Goal: Communication & Community: Answer question/provide support

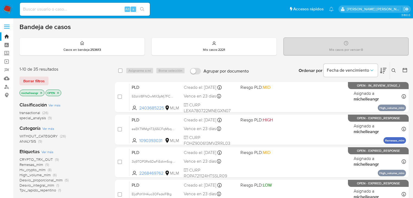
click at [70, 8] on input at bounding box center [85, 9] width 130 height 7
paste input "Caso uoicyQ8FlTP8qGGSGeikTTQM"
type input "Caso uoicyQ8FlTP8qGGSGeikTTQM"
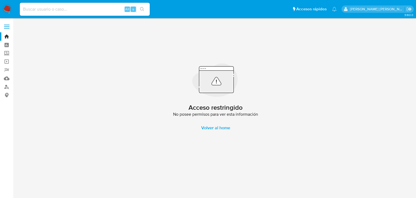
click at [61, 11] on input at bounding box center [85, 9] width 130 height 7
paste input "Caso uoicyQ8FlTP8qGGSGeikTTQM"
drag, startPoint x: 33, startPoint y: 10, endPoint x: 0, endPoint y: -16, distance: 41.8
click at [0, 0] on html "Pausado Ver notificaciones Caso uoicyQ8FlTP8qGGSGeikTTQM Alt s Accesos rápidos …" at bounding box center [208, 99] width 416 height 198
type input "uoicyQ8FlTP8qGGSGeikTTQM"
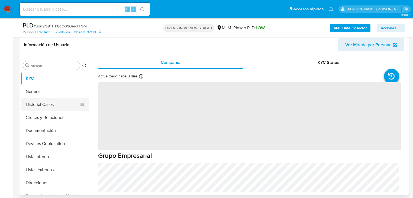
scroll to position [87, 0]
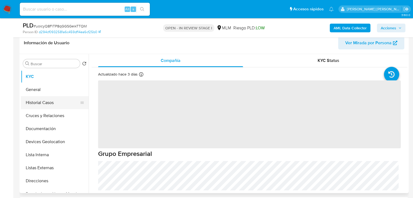
select select "10"
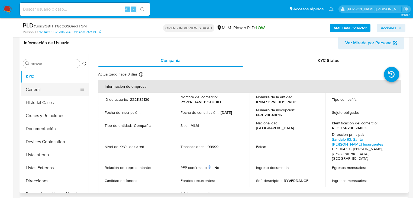
click at [45, 92] on button "General" at bounding box center [52, 89] width 63 height 13
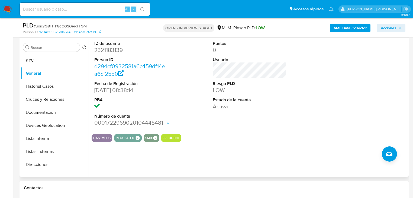
scroll to position [130, 0]
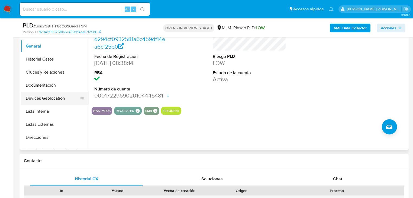
click at [58, 100] on button "Devices Geolocation" at bounding box center [52, 98] width 63 height 13
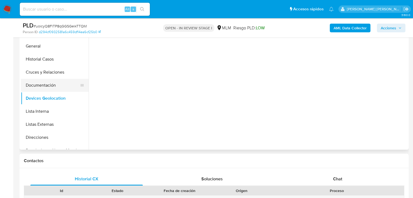
click at [54, 87] on button "Documentación" at bounding box center [52, 85] width 63 height 13
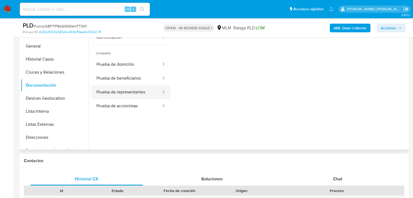
click at [133, 92] on button "Prueba de representantes" at bounding box center [127, 92] width 70 height 14
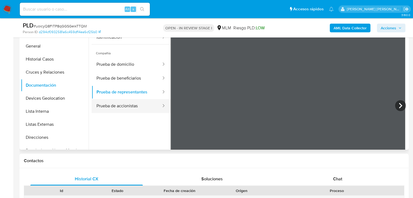
click at [135, 107] on button "Prueba de accionistas" at bounding box center [127, 106] width 70 height 14
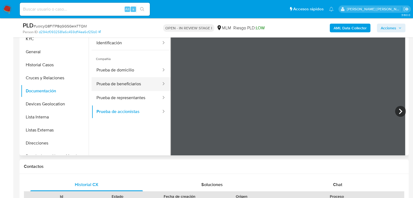
scroll to position [108, 0]
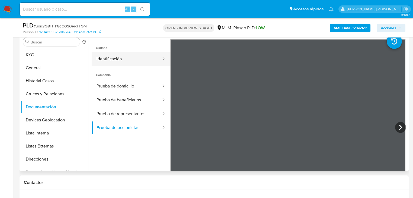
click at [114, 57] on button "Identificación" at bounding box center [127, 59] width 70 height 14
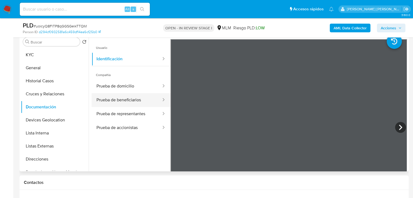
click at [131, 105] on button "Prueba de beneficiarios" at bounding box center [127, 100] width 70 height 14
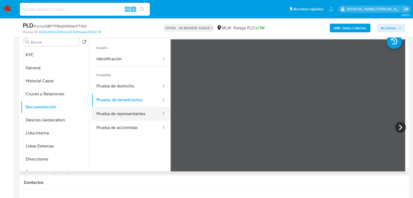
click at [131, 111] on button "Prueba de representantes" at bounding box center [127, 114] width 70 height 14
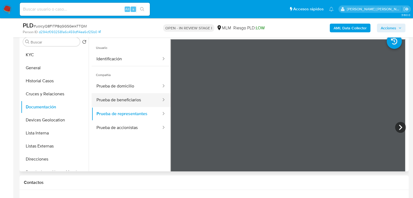
click at [132, 96] on button "Prueba de beneficiarios" at bounding box center [127, 100] width 70 height 14
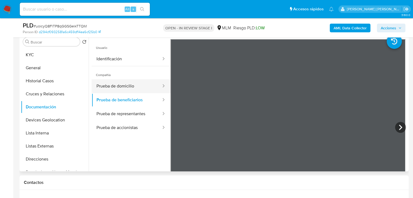
click at [117, 90] on button "Prueba de domicilio" at bounding box center [127, 86] width 70 height 14
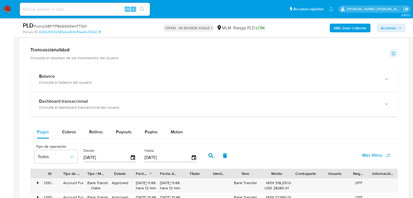
scroll to position [390, 0]
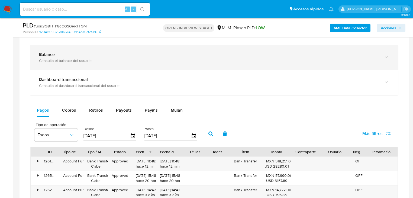
click at [64, 59] on div "Consulta el balance del usuario" at bounding box center [208, 60] width 339 height 5
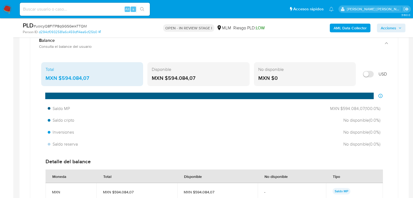
scroll to position [412, 0]
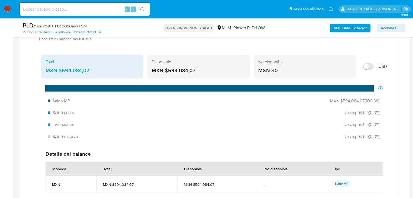
drag, startPoint x: 75, startPoint y: 70, endPoint x: 62, endPoint y: 71, distance: 13.5
click at [62, 71] on div "MXN $594.084,07" at bounding box center [92, 70] width 93 height 7
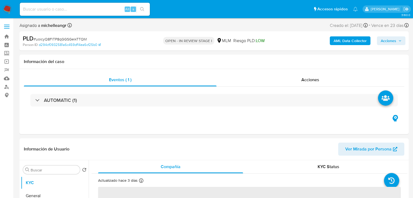
select select "10"
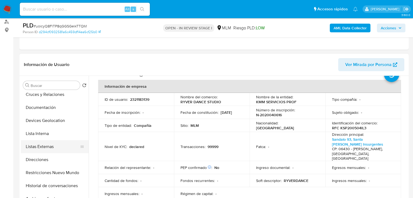
scroll to position [43, 0]
click at [49, 159] on button "Direcciones" at bounding box center [52, 158] width 63 height 13
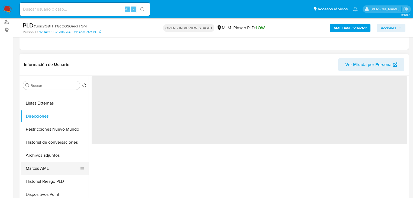
scroll to position [87, 0]
click at [53, 163] on button "Marcas AML" at bounding box center [52, 167] width 63 height 13
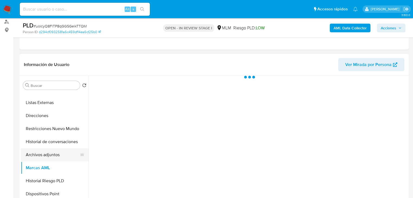
click at [57, 159] on button "Archivos adjuntos" at bounding box center [52, 154] width 63 height 13
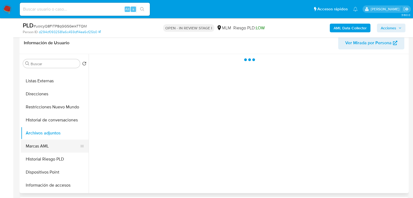
drag, startPoint x: 54, startPoint y: 155, endPoint x: 55, endPoint y: 150, distance: 4.6
click at [54, 154] on button "Historial Riesgo PLD" at bounding box center [55, 158] width 68 height 13
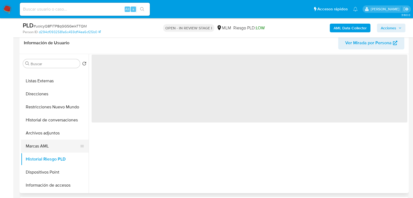
click at [55, 142] on button "Marcas AML" at bounding box center [52, 145] width 63 height 13
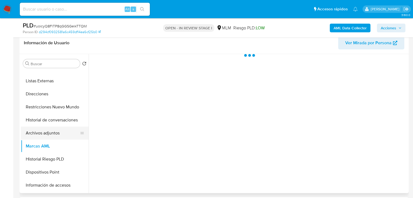
click at [58, 130] on button "Archivos adjuntos" at bounding box center [52, 132] width 63 height 13
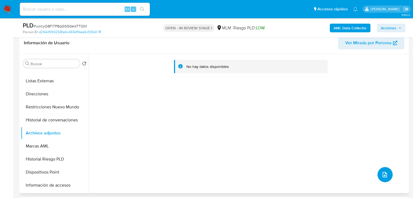
click at [383, 176] on icon "upload-file" at bounding box center [384, 174] width 7 height 7
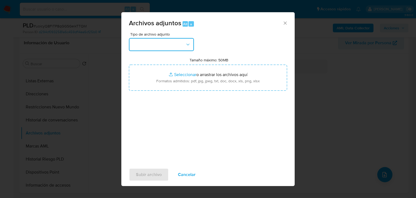
click at [156, 48] on button "button" at bounding box center [161, 44] width 65 height 13
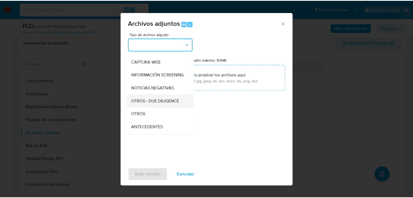
scroll to position [37, 0]
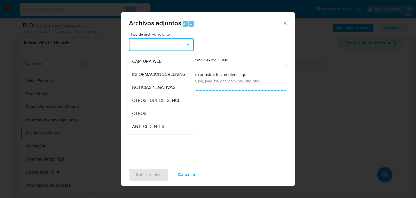
drag, startPoint x: 138, startPoint y: 121, endPoint x: 145, endPoint y: 119, distance: 7.4
click at [138, 116] on span "OTROS" at bounding box center [139, 113] width 14 height 5
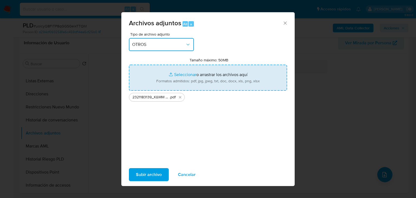
type input "C:\fakepath\2321183139_KMM SERVICIOS PROF_AGOS25.xlsx"
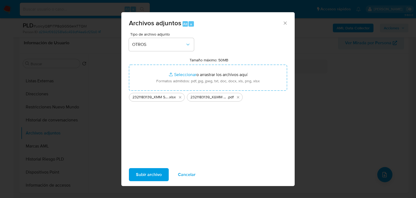
click at [154, 174] on span "Subir archivo" at bounding box center [149, 174] width 26 height 12
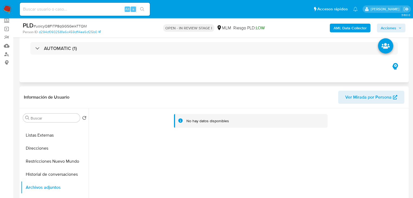
scroll to position [0, 0]
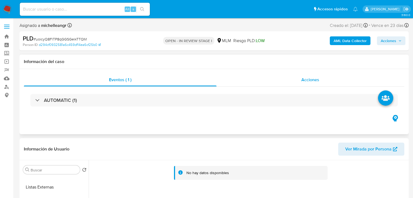
click at [304, 80] on span "Acciones" at bounding box center [310, 79] width 18 height 6
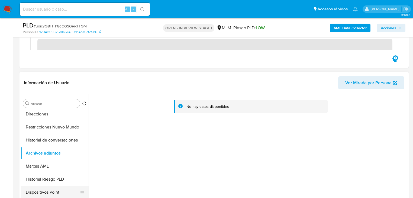
scroll to position [130, 0]
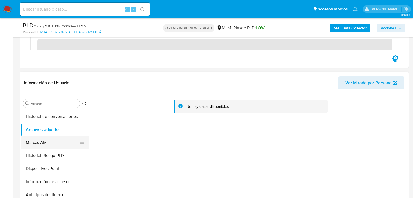
drag, startPoint x: 62, startPoint y: 142, endPoint x: 64, endPoint y: 137, distance: 5.6
click at [62, 141] on button "Marcas AML" at bounding box center [52, 142] width 63 height 13
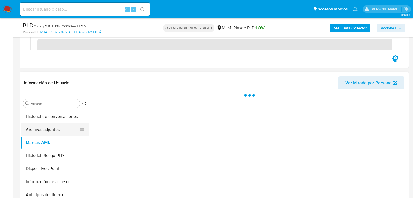
click at [64, 132] on button "Archivos adjuntos" at bounding box center [52, 129] width 63 height 13
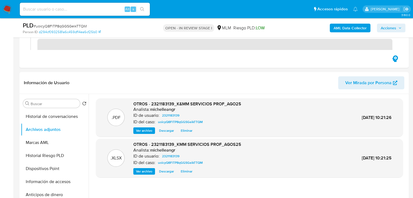
click at [387, 25] on span "Acciones" at bounding box center [388, 28] width 15 height 9
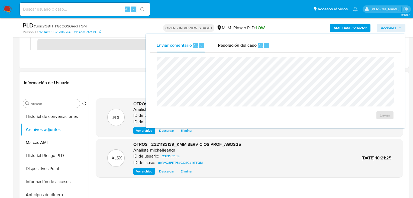
drag, startPoint x: 118, startPoint y: 78, endPoint x: 120, endPoint y: 78, distance: 2.7
click at [119, 78] on header "Información de Usuario Ver Mirada por Persona" at bounding box center [214, 82] width 380 height 13
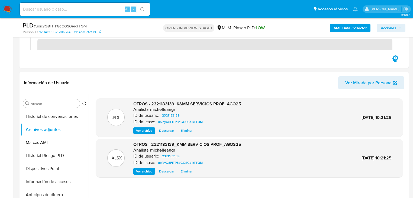
click at [386, 30] on span "Acciones" at bounding box center [388, 28] width 15 height 9
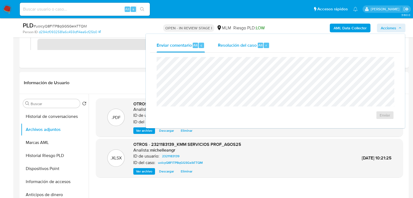
click at [240, 46] on span "Resolución del caso" at bounding box center [237, 45] width 39 height 6
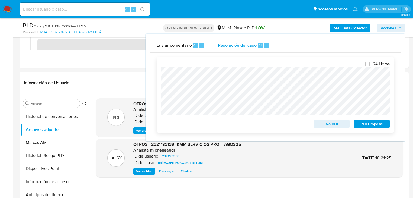
click at [376, 124] on span "ROI Proposal" at bounding box center [372, 124] width 28 height 8
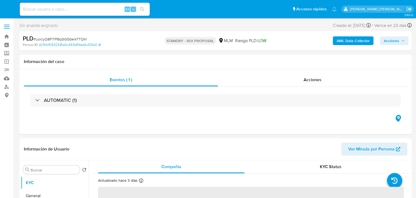
select select "10"
click at [9, 7] on img at bounding box center [7, 9] width 9 height 9
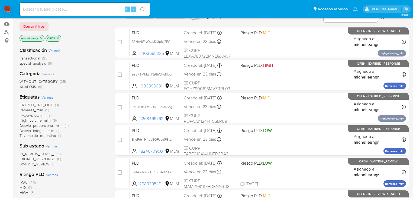
scroll to position [65, 0]
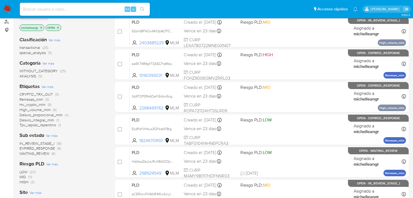
click at [46, 148] on span "EXPIRED_RESPONSE" at bounding box center [37, 147] width 35 height 5
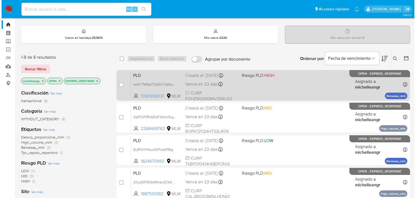
scroll to position [22, 0]
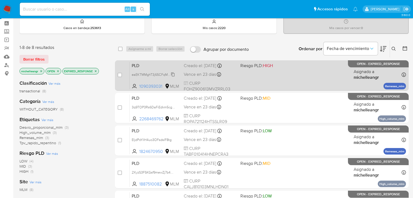
click at [173, 73] on span "eaEKTMMghT3j65CFqMbquhpz" at bounding box center [155, 74] width 47 height 6
click at [150, 66] on span "PLD" at bounding box center [156, 65] width 48 height 7
click at [121, 73] on div "case-item-checkbox No es posible asignar el caso" at bounding box center [124, 75] width 12 height 27
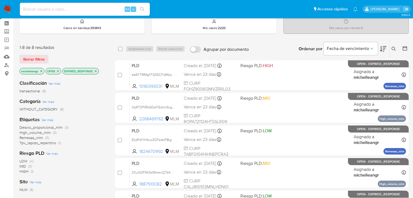
click at [109, 75] on div "1-8 de 8 resultados Borrar filtros michelleangr OPEN EXPIRED_RESPONSE Clasifica…" at bounding box center [214, 188] width 389 height 297
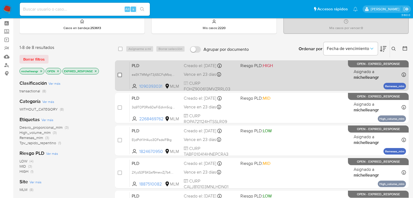
click at [121, 75] on input "checkbox" at bounding box center [120, 75] width 4 height 4
checkbox input "true"
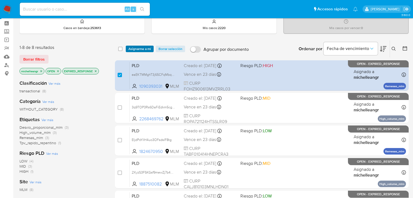
click at [145, 46] on span "Asignarme a mí" at bounding box center [139, 48] width 22 height 5
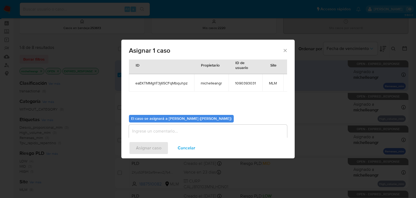
scroll to position [28, 0]
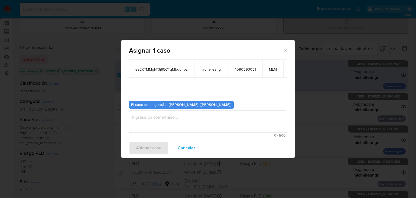
click at [163, 114] on textarea "assign-modal" at bounding box center [208, 122] width 158 height 22
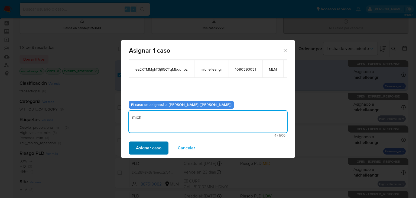
type textarea "mich"
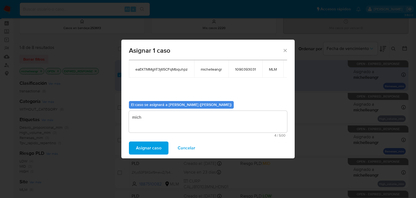
click at [154, 147] on span "Asignar caso" at bounding box center [148, 148] width 25 height 12
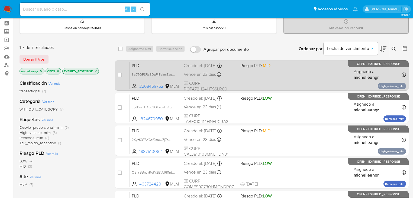
click at [165, 65] on span "PLD" at bounding box center [156, 65] width 48 height 7
click at [174, 73] on span "3q9TOP3Rs6DaFiEdkm5cgto6" at bounding box center [154, 74] width 45 height 6
click at [119, 75] on input "checkbox" at bounding box center [120, 75] width 4 height 4
checkbox input "true"
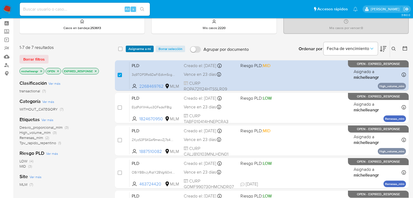
click at [144, 50] on span "Asignarme a mí" at bounding box center [139, 48] width 22 height 5
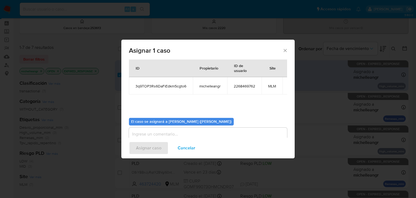
scroll to position [22, 0]
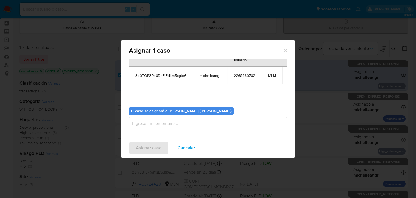
click at [176, 121] on textarea "assign-modal" at bounding box center [208, 128] width 158 height 22
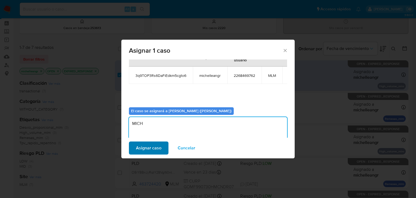
type textarea "MICH"
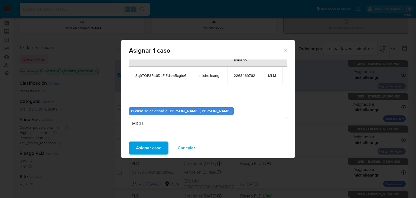
click at [139, 147] on span "Asignar caso" at bounding box center [148, 148] width 25 height 12
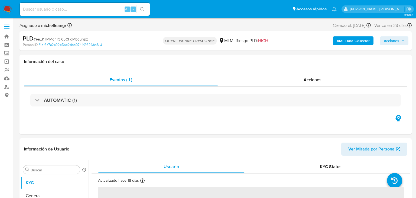
select select "10"
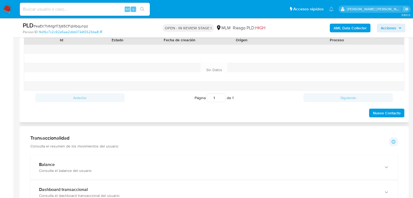
scroll to position [217, 0]
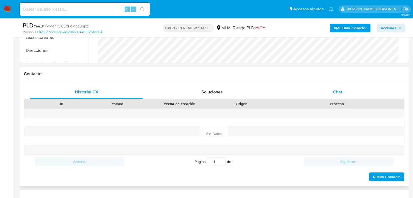
click at [341, 90] on span "Chat" at bounding box center [337, 92] width 9 height 6
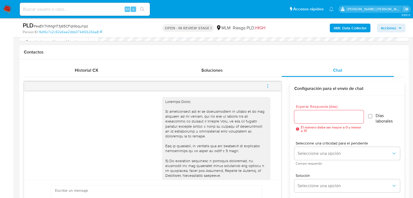
scroll to position [95, 0]
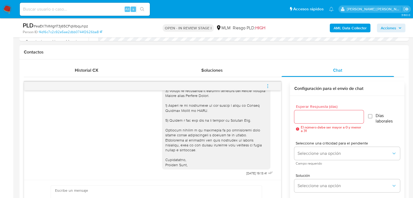
click at [268, 87] on icon "menu-action" at bounding box center [267, 85] width 5 height 5
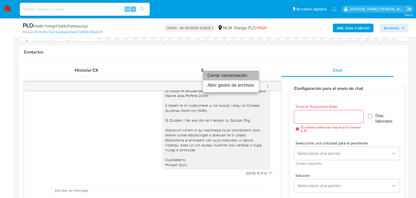
click at [225, 78] on li "Cerrar conversación" at bounding box center [231, 75] width 56 height 10
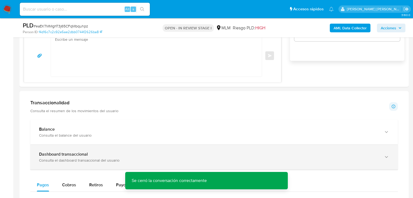
scroll to position [412, 0]
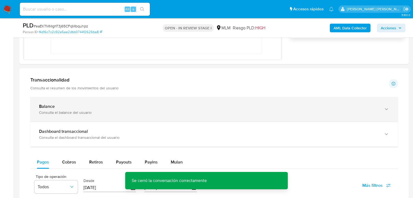
drag, startPoint x: 96, startPoint y: 119, endPoint x: 101, endPoint y: 118, distance: 4.5
click at [96, 119] on div "Balance Consulta el balance del usuario" at bounding box center [213, 109] width 367 height 25
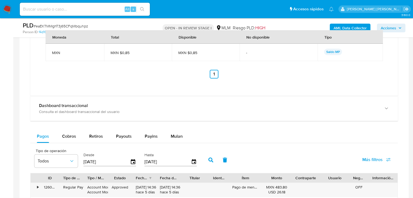
scroll to position [650, 0]
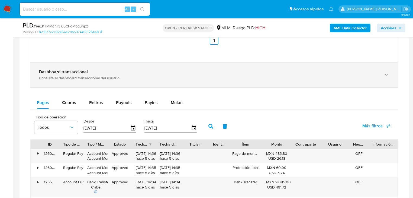
click at [95, 74] on div "Dashboard transaccional" at bounding box center [208, 71] width 339 height 5
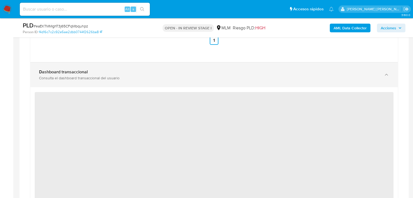
scroll to position [694, 0]
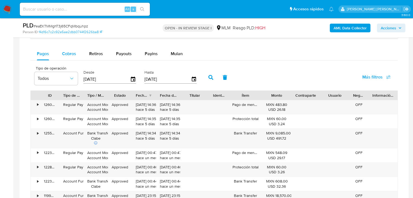
click at [73, 54] on span "Cobros" at bounding box center [69, 53] width 14 height 6
select select "10"
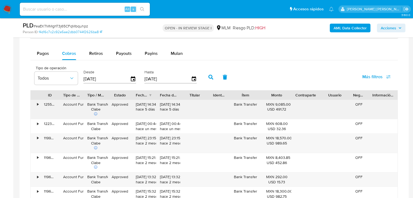
scroll to position [954, 0]
click at [119, 50] on div "Payouts" at bounding box center [124, 53] width 16 height 13
select select "10"
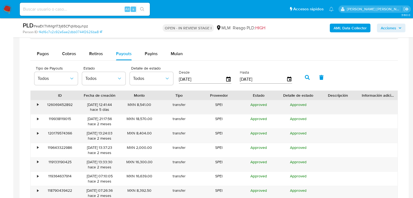
click at [39, 102] on div "•" at bounding box center [35, 107] width 9 height 14
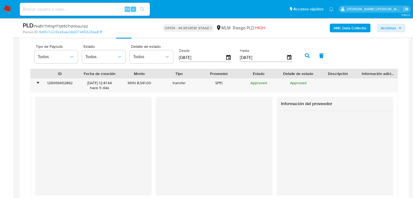
scroll to position [1019, 0]
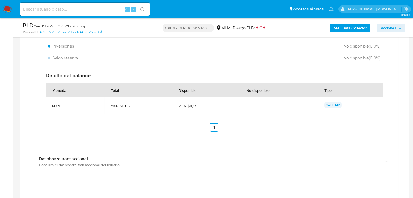
drag, startPoint x: 103, startPoint y: 160, endPoint x: 146, endPoint y: 143, distance: 46.5
click at [103, 160] on div "Dashboard transaccional" at bounding box center [208, 158] width 339 height 5
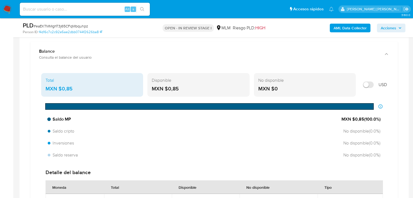
scroll to position [477, 0]
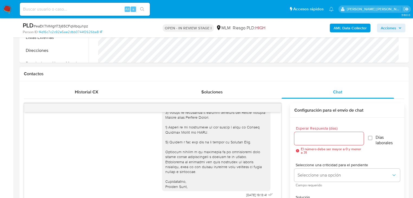
click at [275, 108] on div at bounding box center [152, 107] width 257 height 9
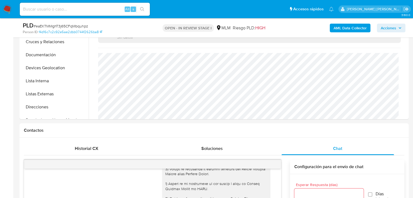
scroll to position [87, 0]
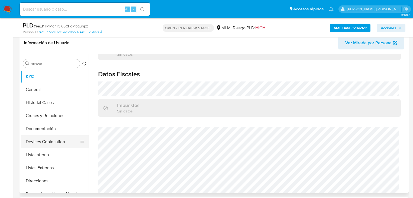
click at [53, 127] on button "Documentación" at bounding box center [55, 128] width 68 height 13
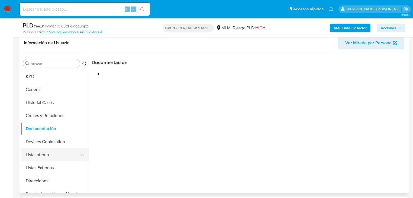
scroll to position [65, 0]
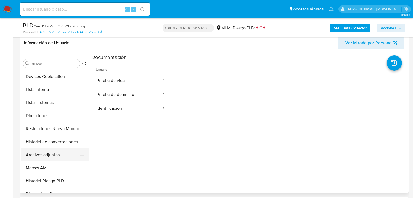
drag, startPoint x: 51, startPoint y: 135, endPoint x: 53, endPoint y: 154, distance: 19.0
click at [52, 135] on button "Historial de conversaciones" at bounding box center [55, 141] width 68 height 13
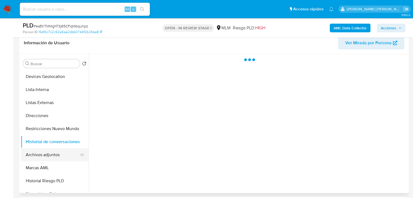
click at [53, 154] on button "Archivos adjuntos" at bounding box center [52, 154] width 63 height 13
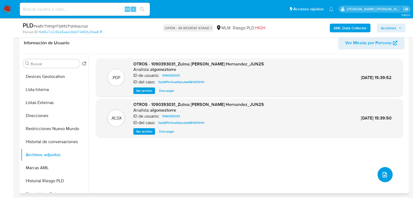
click at [385, 173] on icon "upload-file" at bounding box center [385, 174] width 4 height 5
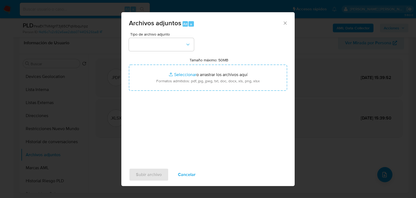
click at [285, 21] on icon "Cerrar" at bounding box center [285, 22] width 5 height 5
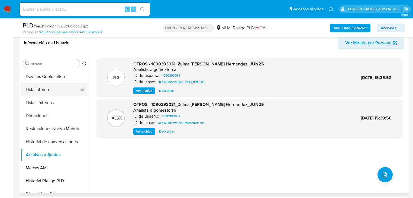
click at [43, 95] on button "Lista Interna" at bounding box center [52, 89] width 63 height 13
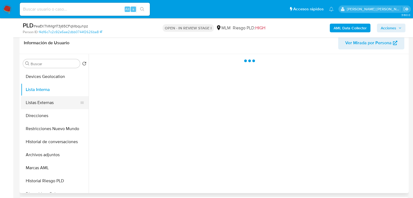
scroll to position [0, 0]
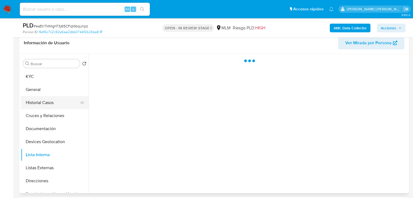
click at [52, 100] on button "Historial Casos" at bounding box center [52, 102] width 63 height 13
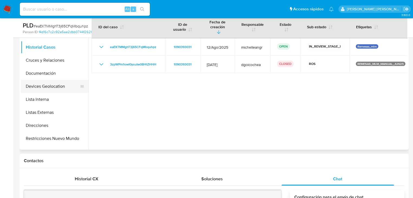
scroll to position [22, 0]
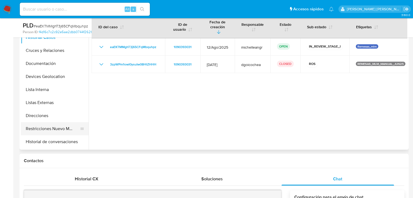
click at [60, 123] on button "Restricciones Nuevo Mundo" at bounding box center [52, 128] width 63 height 13
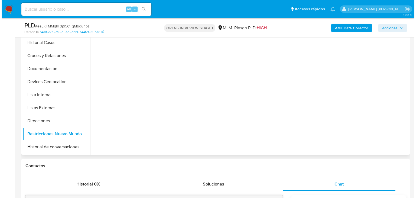
scroll to position [108, 0]
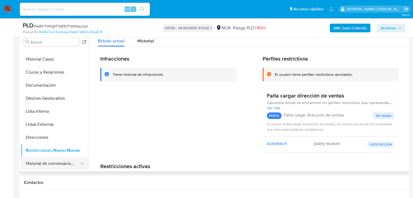
click at [75, 163] on button "Historial de conversaciones" at bounding box center [52, 163] width 63 height 13
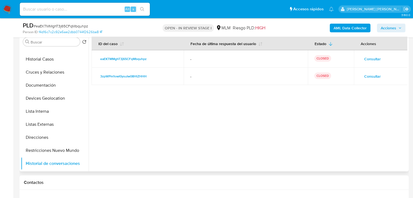
click at [369, 70] on td "Consultar" at bounding box center [381, 75] width 54 height 17
click at [371, 77] on span "Consultar" at bounding box center [372, 76] width 17 height 8
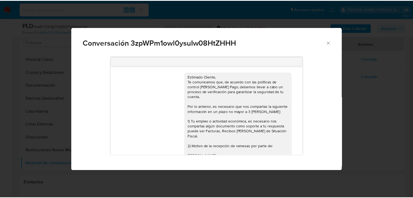
scroll to position [75, 0]
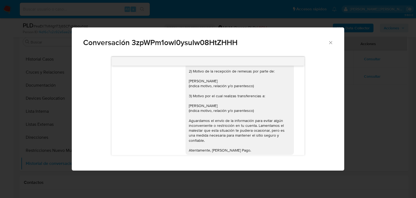
click at [332, 43] on icon "Cerrar" at bounding box center [330, 42] width 5 height 5
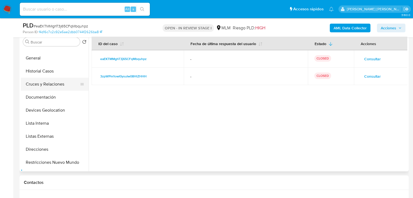
scroll to position [0, 0]
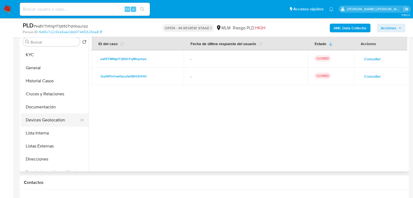
drag, startPoint x: 43, startPoint y: 121, endPoint x: 43, endPoint y: 124, distance: 3.0
click at [43, 121] on button "Devices Geolocation" at bounding box center [52, 119] width 63 height 13
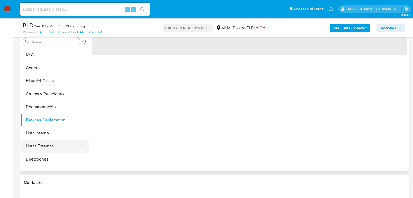
click at [44, 148] on button "Listas Externas" at bounding box center [52, 145] width 63 height 13
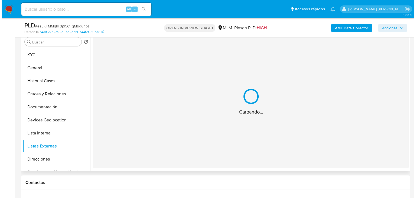
scroll to position [43, 0]
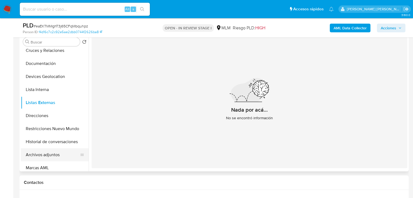
drag, startPoint x: 47, startPoint y: 156, endPoint x: 228, endPoint y: 145, distance: 181.9
click at [49, 155] on button "Archivos adjuntos" at bounding box center [55, 154] width 68 height 13
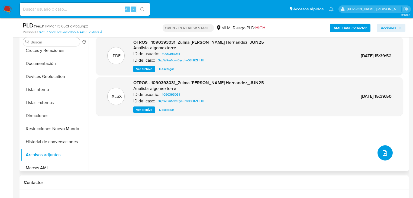
click at [383, 153] on icon "upload-file" at bounding box center [385, 152] width 4 height 5
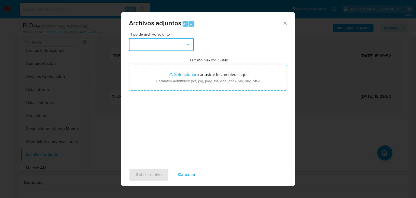
click at [162, 47] on button "button" at bounding box center [161, 44] width 65 height 13
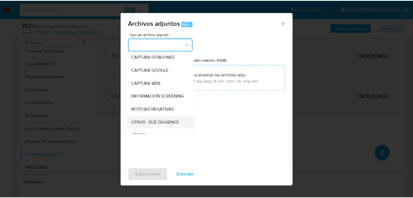
scroll to position [37, 0]
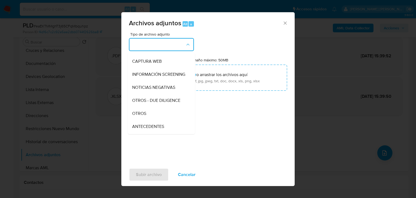
click at [148, 117] on div "OTROS" at bounding box center [159, 113] width 55 height 13
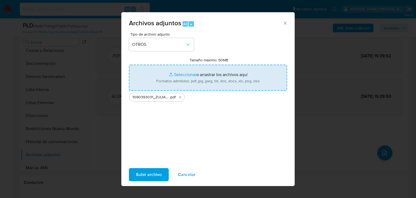
type input "C:\fakepath\1090393031_ZULMA VIANEY FORTUNA HERNANDEZ_AGO25.xlsx"
click at [150, 176] on span "Subir archivo" at bounding box center [149, 174] width 26 height 12
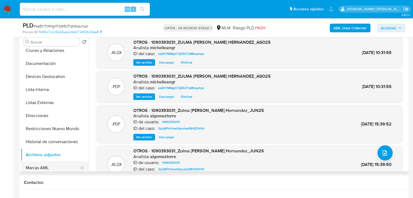
click at [48, 164] on button "Marcas AML" at bounding box center [52, 167] width 63 height 13
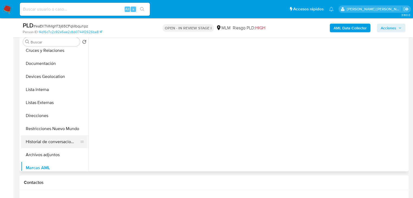
click at [50, 153] on button "Archivos adjuntos" at bounding box center [55, 154] width 68 height 13
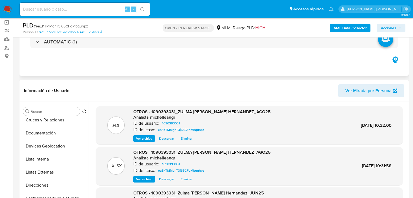
scroll to position [0, 0]
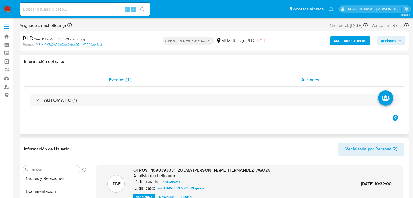
click at [315, 82] on span "Acciones" at bounding box center [310, 79] width 18 height 6
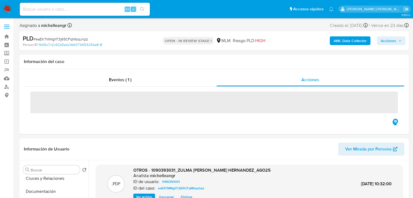
click at [388, 43] on span "Acciones" at bounding box center [388, 40] width 15 height 9
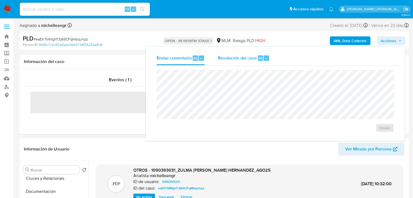
click at [240, 63] on div "Resolución del caso Alt r" at bounding box center [244, 58] width 52 height 14
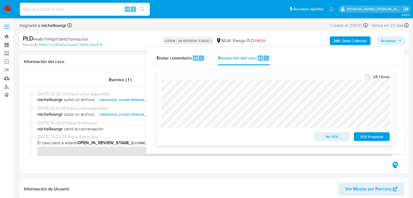
click at [315, 115] on div "24 Horas No ROI ROI Proposal" at bounding box center [275, 107] width 229 height 67
drag, startPoint x: 369, startPoint y: 138, endPoint x: 364, endPoint y: 135, distance: 6.1
click at [370, 138] on span "ROI Proposal" at bounding box center [372, 136] width 28 height 8
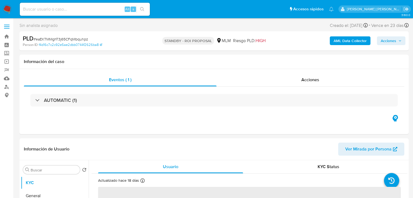
select select "10"
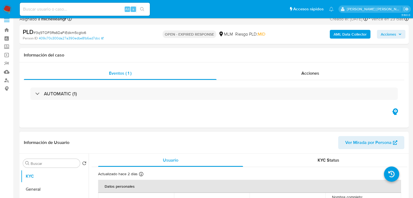
scroll to position [87, 0]
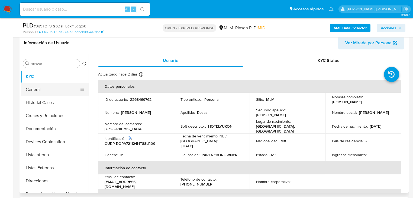
click at [45, 92] on button "General" at bounding box center [52, 89] width 63 height 13
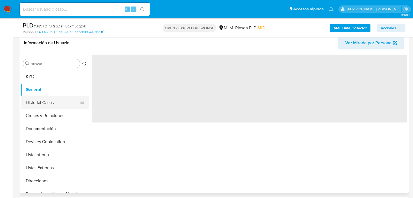
click at [47, 106] on button "Historial Casos" at bounding box center [52, 102] width 63 height 13
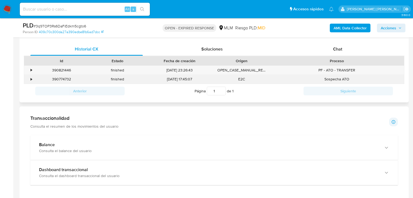
scroll to position [217, 0]
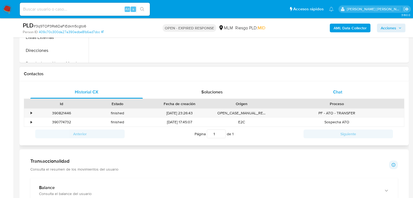
click at [335, 90] on span "Chat" at bounding box center [337, 92] width 9 height 6
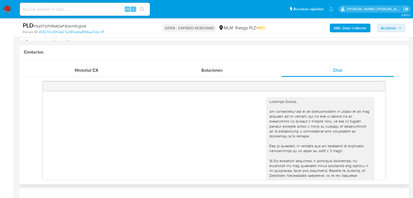
scroll to position [115, 0]
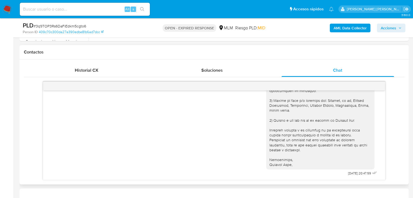
click at [381, 86] on div at bounding box center [214, 86] width 342 height 9
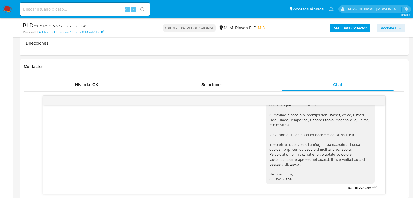
scroll to position [217, 0]
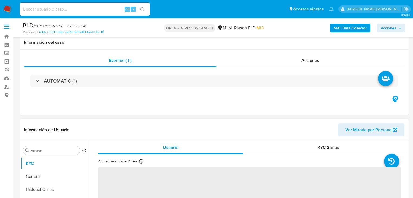
select select "10"
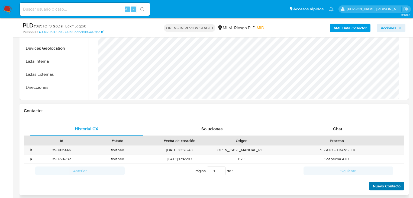
scroll to position [195, 0]
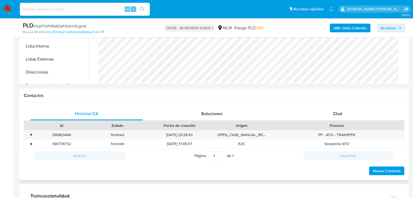
drag, startPoint x: 338, startPoint y: 112, endPoint x: 311, endPoint y: 121, distance: 28.7
click at [339, 112] on span "Chat" at bounding box center [337, 113] width 9 height 6
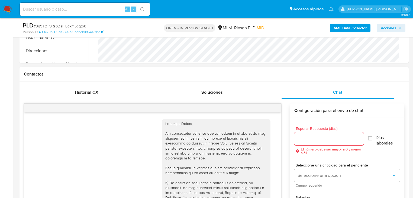
scroll to position [115, 0]
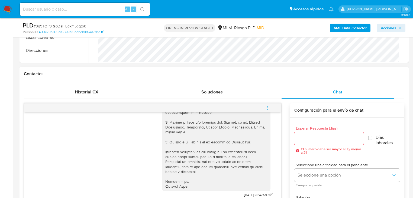
click at [271, 105] on button "menu-action" at bounding box center [268, 107] width 18 height 13
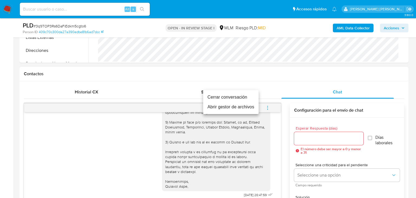
click at [233, 99] on li "Cerrar conversación" at bounding box center [231, 97] width 56 height 10
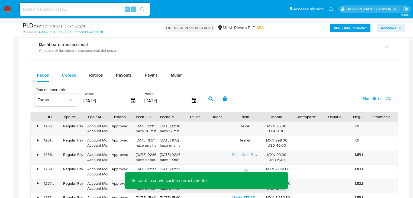
click at [66, 70] on div "Cobros" at bounding box center [69, 75] width 14 height 13
select select "10"
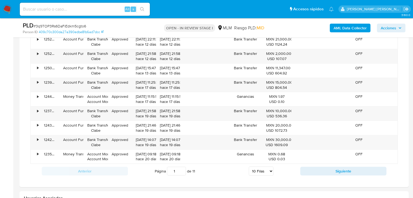
scroll to position [607, 0]
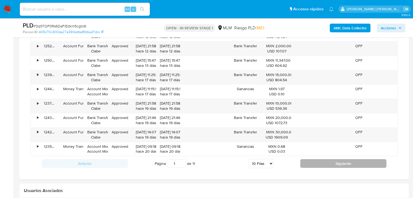
click at [325, 163] on button "Siguiente" at bounding box center [343, 163] width 86 height 9
type input "2"
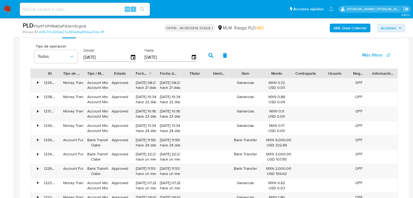
scroll to position [499, 0]
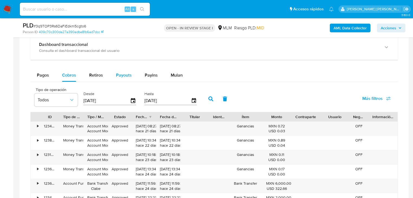
drag, startPoint x: 126, startPoint y: 72, endPoint x: 130, endPoint y: 75, distance: 4.4
click at [127, 72] on span "Payouts" at bounding box center [124, 75] width 16 height 6
select select "10"
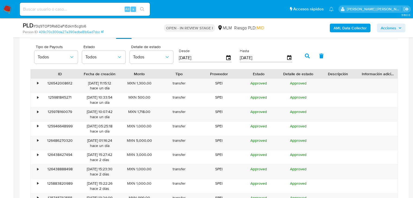
scroll to position [542, 0]
click at [37, 82] on div "•" at bounding box center [37, 82] width 1 height 5
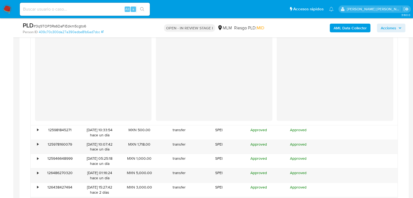
scroll to position [650, 0]
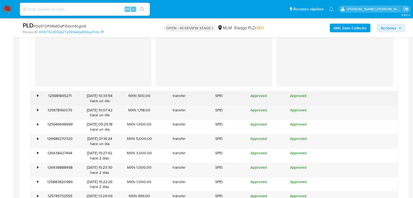
click at [37, 96] on div "•" at bounding box center [37, 95] width 1 height 5
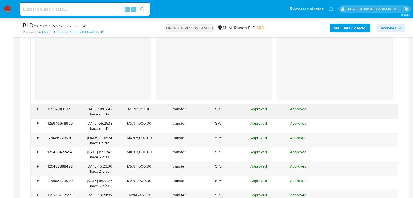
scroll to position [759, 0]
click at [39, 110] on div "•" at bounding box center [35, 111] width 9 height 14
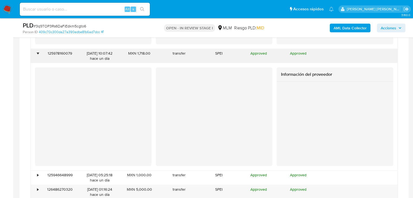
scroll to position [845, 0]
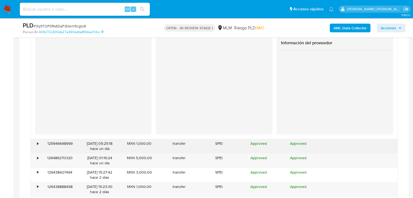
click at [41, 142] on div "125946648999" at bounding box center [60, 146] width 40 height 14
click at [37, 141] on div "•" at bounding box center [35, 146] width 9 height 14
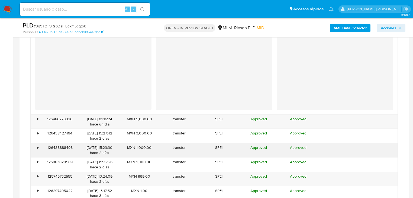
scroll to position [1040, 0]
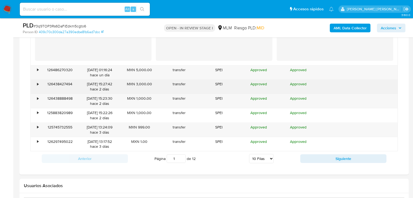
drag, startPoint x: 37, startPoint y: 98, endPoint x: 38, endPoint y: 86, distance: 11.2
click at [37, 98] on div "•" at bounding box center [37, 98] width 1 height 5
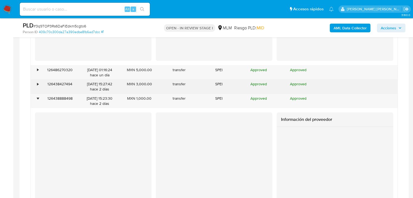
click at [37, 81] on div "•" at bounding box center [37, 83] width 1 height 5
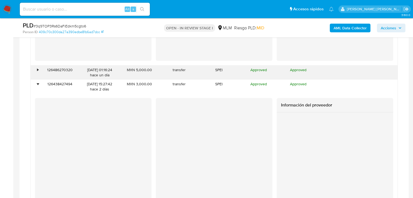
click at [39, 66] on div "•" at bounding box center [35, 72] width 9 height 14
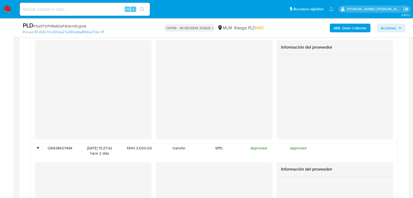
scroll to position [1105, 0]
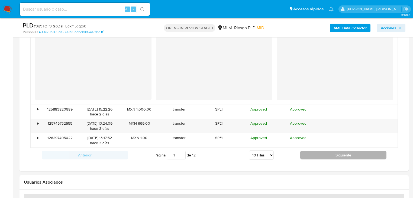
click at [323, 156] on button "Siguiente" at bounding box center [343, 154] width 86 height 9
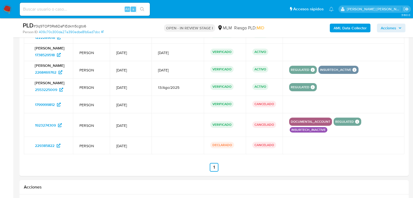
scroll to position [796, 0]
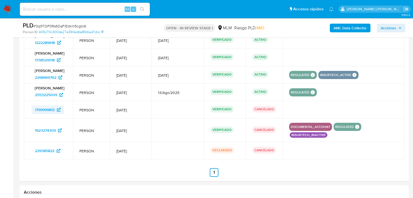
click at [48, 112] on span "1799999812" at bounding box center [45, 109] width 20 height 9
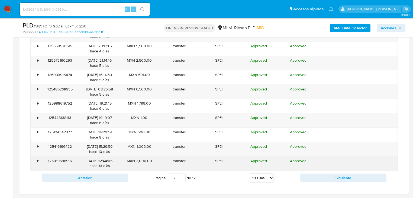
scroll to position [622, 0]
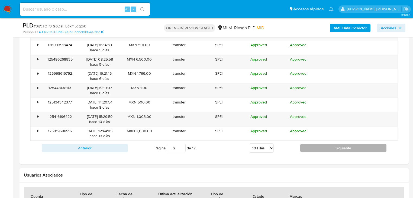
click at [320, 146] on button "Siguiente" at bounding box center [343, 147] width 86 height 9
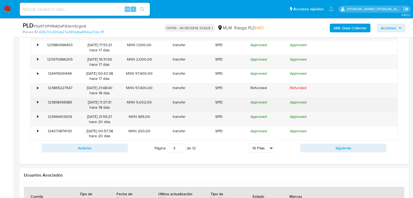
drag, startPoint x: 320, startPoint y: 147, endPoint x: 87, endPoint y: 100, distance: 238.3
click at [90, 102] on div "ID Fecha de creación Monto Tipo Proveedor Estado Detalle de estado Descripción …" at bounding box center [213, 71] width 367 height 167
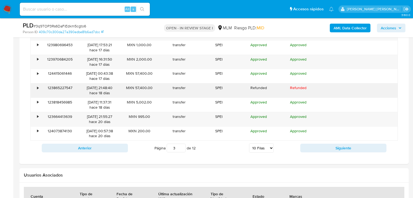
click at [36, 86] on div "•" at bounding box center [35, 90] width 9 height 14
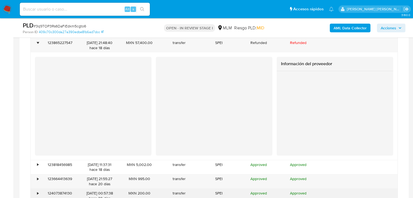
scroll to position [709, 0]
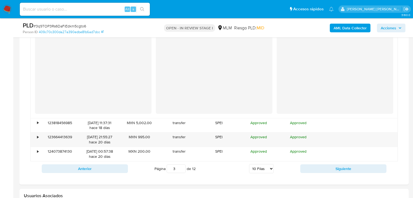
click at [308, 168] on button "Siguiente" at bounding box center [343, 168] width 86 height 9
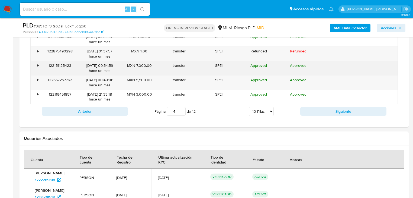
scroll to position [622, 0]
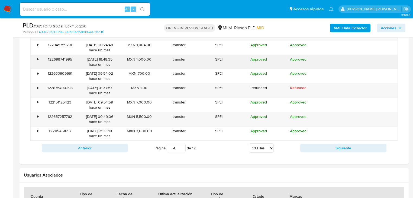
click at [35, 57] on div "•" at bounding box center [35, 62] width 9 height 14
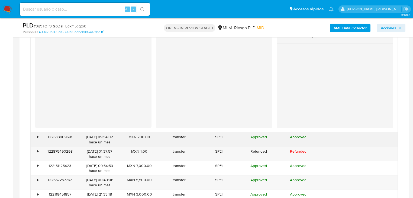
scroll to position [666, 0]
click at [38, 138] on div "•" at bounding box center [37, 137] width 1 height 5
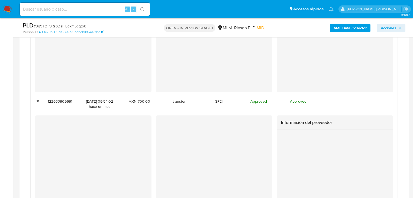
scroll to position [752, 0]
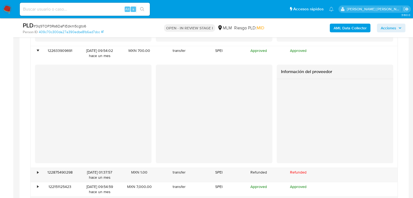
click at [260, 134] on div "Información del proveedor" at bounding box center [214, 113] width 358 height 99
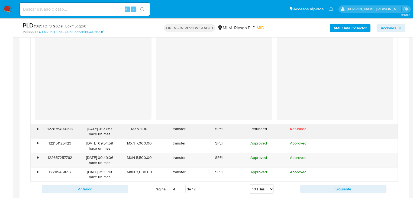
click at [38, 130] on div "•" at bounding box center [37, 128] width 1 height 5
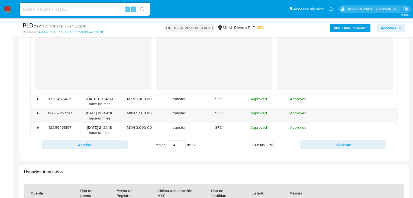
scroll to position [947, 0]
click at [39, 112] on div "•" at bounding box center [35, 115] width 9 height 14
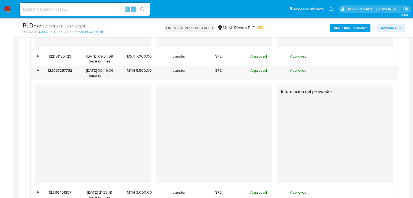
scroll to position [1013, 0]
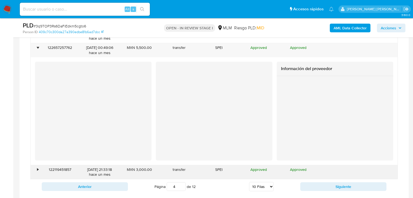
click at [37, 167] on div "•" at bounding box center [37, 169] width 1 height 5
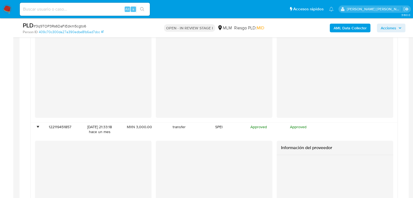
scroll to position [1099, 0]
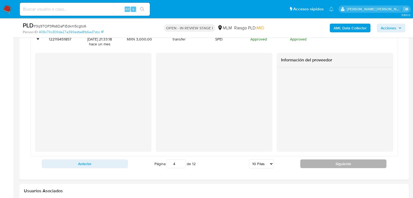
click at [312, 163] on button "Siguiente" at bounding box center [343, 163] width 86 height 9
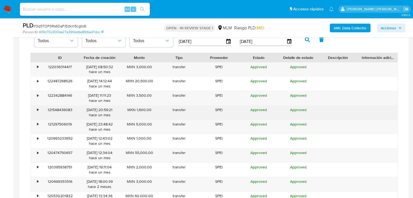
scroll to position [557, 0]
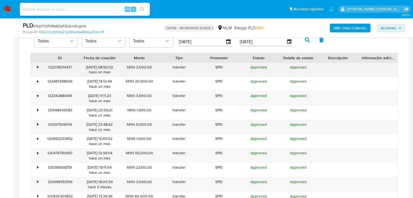
click at [36, 66] on div "•" at bounding box center [35, 70] width 9 height 14
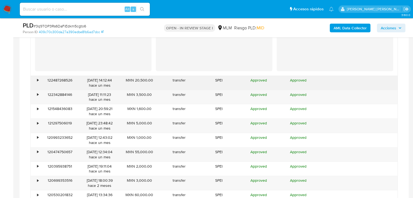
click at [38, 77] on div "•" at bounding box center [37, 79] width 1 height 5
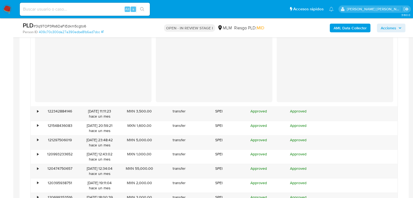
scroll to position [774, 0]
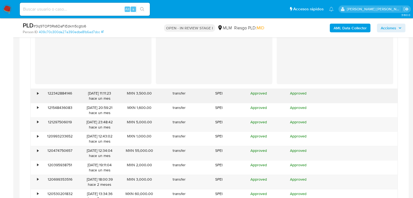
click at [38, 94] on div "•" at bounding box center [37, 92] width 1 height 5
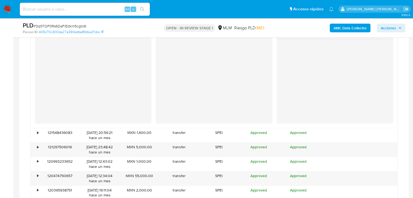
scroll to position [882, 0]
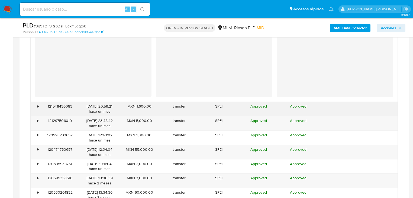
click at [36, 106] on div "•" at bounding box center [35, 109] width 9 height 14
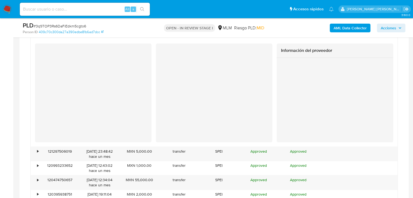
scroll to position [969, 0]
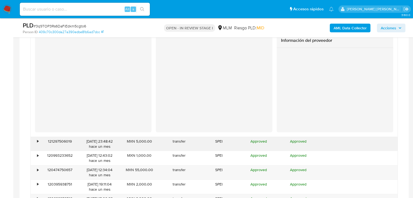
click at [39, 139] on div "•" at bounding box center [35, 144] width 9 height 14
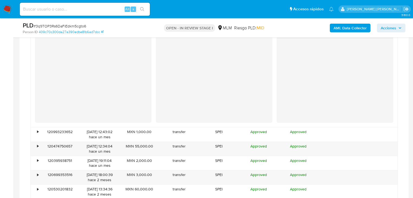
scroll to position [1121, 0]
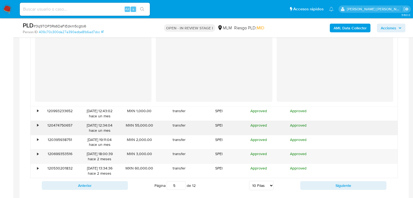
click at [38, 127] on div "•" at bounding box center [35, 128] width 9 height 14
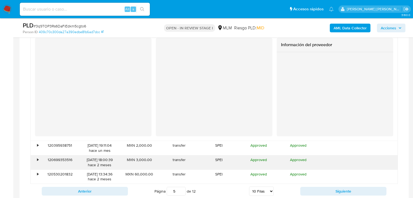
scroll to position [1273, 0]
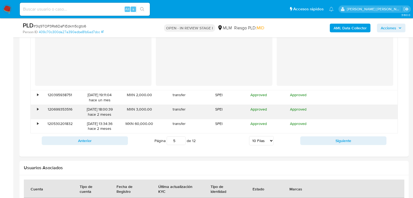
drag, startPoint x: 35, startPoint y: 108, endPoint x: 37, endPoint y: 105, distance: 3.3
click at [36, 107] on div "•" at bounding box center [35, 112] width 9 height 14
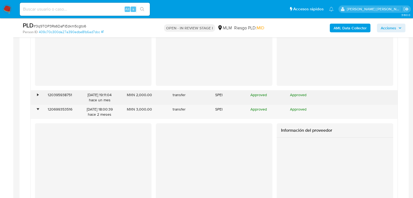
click at [39, 96] on div "•" at bounding box center [35, 97] width 9 height 14
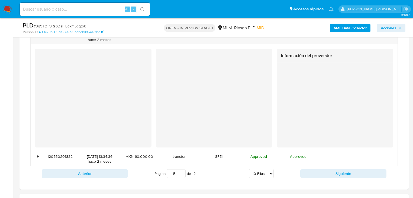
scroll to position [1511, 0]
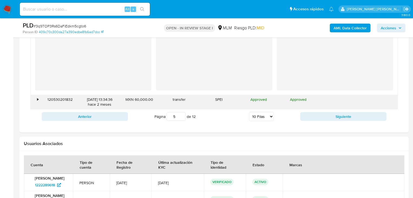
click at [36, 97] on div "•" at bounding box center [35, 102] width 9 height 14
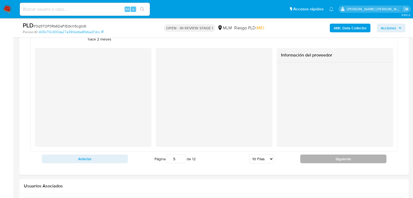
click at [315, 155] on button "Siguiente" at bounding box center [343, 158] width 86 height 9
type input "6"
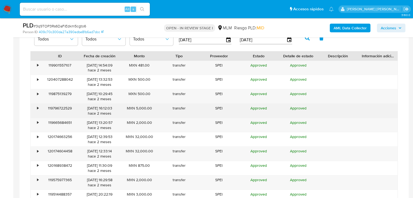
scroll to position [557, 0]
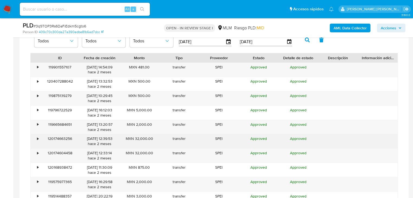
click at [36, 136] on div "•" at bounding box center [35, 141] width 9 height 14
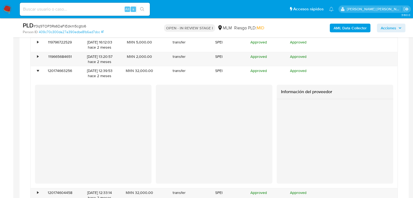
scroll to position [666, 0]
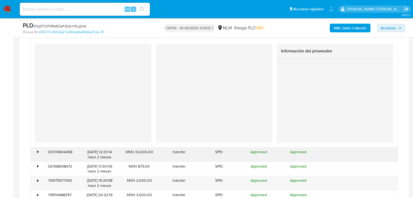
click at [39, 151] on div "•" at bounding box center [35, 154] width 9 height 14
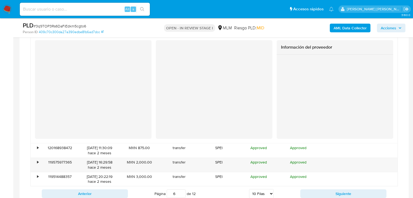
scroll to position [796, 0]
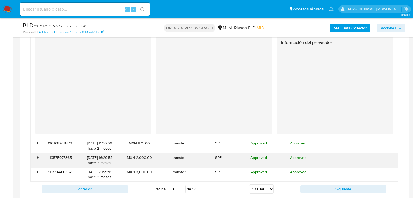
click at [38, 156] on div "•" at bounding box center [37, 157] width 1 height 5
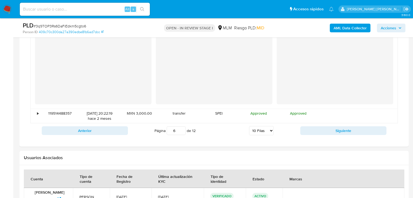
scroll to position [969, 0]
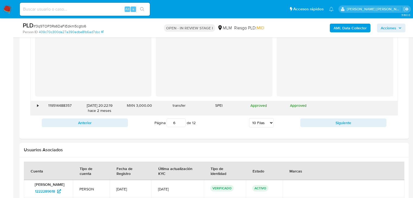
click at [34, 106] on div "•" at bounding box center [35, 108] width 9 height 14
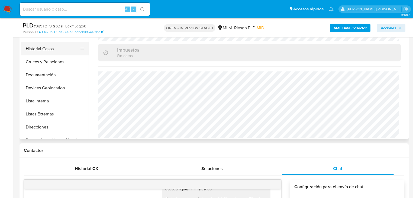
scroll to position [80, 0]
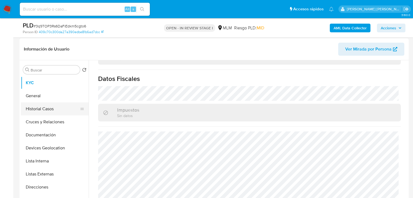
click at [52, 108] on button "Historial Casos" at bounding box center [52, 108] width 63 height 13
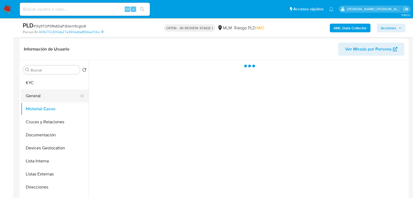
scroll to position [0, 0]
click at [51, 88] on button "KYC" at bounding box center [52, 82] width 63 height 13
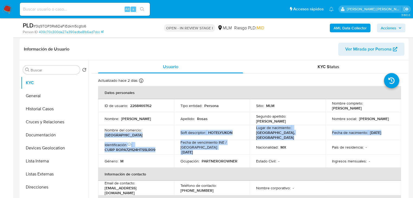
drag, startPoint x: 173, startPoint y: 129, endPoint x: 278, endPoint y: 138, distance: 105.0
click at [278, 138] on tbody "ID de usuario : 2268469762 Tipo entidad : Persona Sitio : MLM Nombre completo :…" at bounding box center [249, 133] width 303 height 68
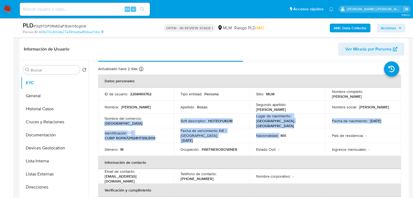
scroll to position [22, 0]
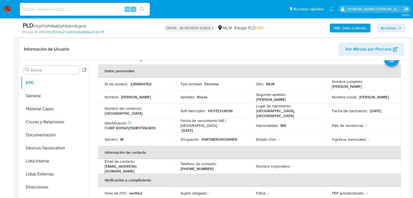
click at [271, 137] on p "Estado Civil :" at bounding box center [266, 139] width 20 height 5
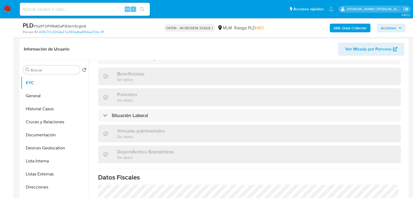
scroll to position [337, 0]
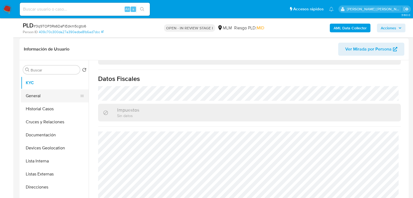
drag, startPoint x: 45, startPoint y: 109, endPoint x: 46, endPoint y: 101, distance: 7.9
click at [45, 108] on button "Historial Casos" at bounding box center [55, 108] width 68 height 13
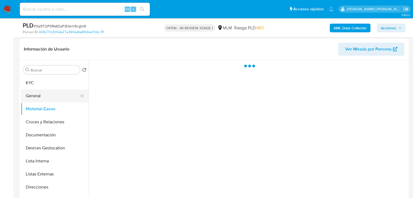
scroll to position [0, 0]
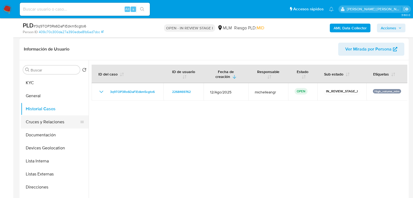
click at [43, 121] on button "Cruces y Relaciones" at bounding box center [52, 121] width 63 height 13
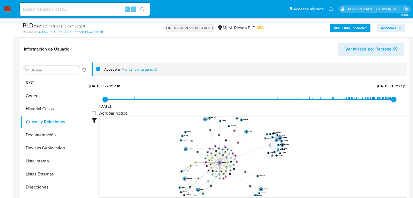
drag, startPoint x: 228, startPoint y: 140, endPoint x: 140, endPoint y: 153, distance: 88.4
click at [223, 151] on icon "device-67bc2992537f46caae727aea  user-2268469762  2268469762 device-68606a5e4…" at bounding box center [253, 156] width 308 height 79
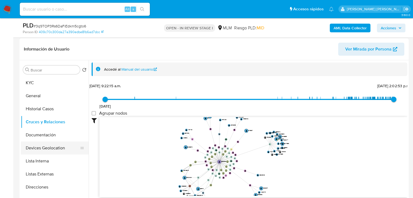
click at [46, 148] on button "Devices Geolocation" at bounding box center [52, 147] width 63 height 13
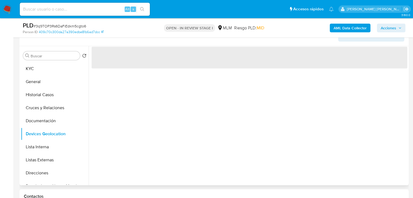
scroll to position [102, 0]
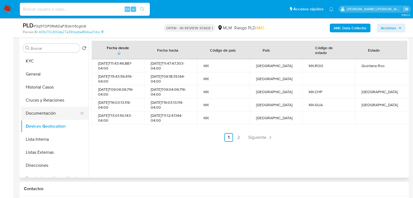
click at [40, 112] on button "Documentación" at bounding box center [52, 112] width 63 height 13
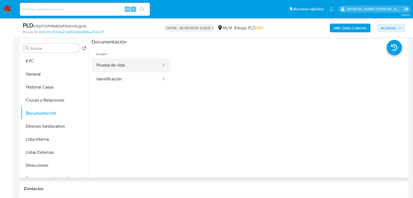
click at [135, 63] on button "Prueba de vida" at bounding box center [127, 65] width 70 height 14
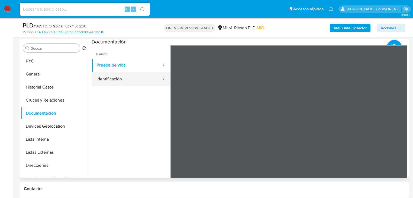
click at [122, 81] on button "Identificación" at bounding box center [127, 79] width 70 height 14
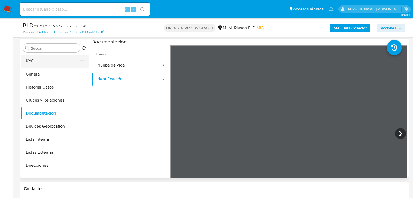
click at [47, 61] on button "KYC" at bounding box center [52, 60] width 63 height 13
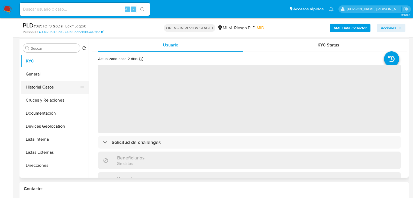
click at [50, 82] on button "Historial Casos" at bounding box center [52, 86] width 63 height 13
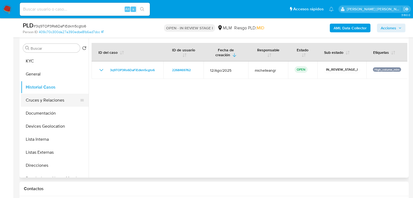
click at [62, 104] on button "Cruces y Relaciones" at bounding box center [52, 99] width 63 height 13
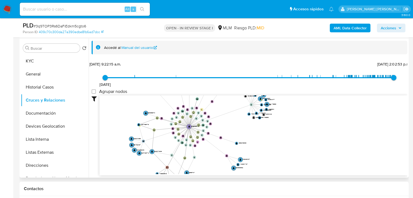
drag, startPoint x: 156, startPoint y: 152, endPoint x: 157, endPoint y: 118, distance: 33.6
click at [157, 118] on icon "device-67bc2992537f46caae727aea  user-2268469762  2268469762 device-68606a5e4…" at bounding box center [253, 134] width 308 height 79
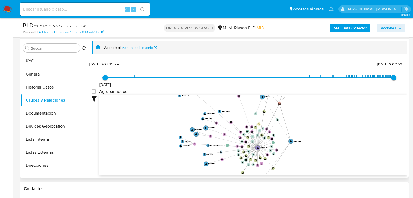
drag, startPoint x: 190, startPoint y: 121, endPoint x: 246, endPoint y: 143, distance: 60.8
click at [257, 146] on text "" at bounding box center [258, 147] width 2 height 2
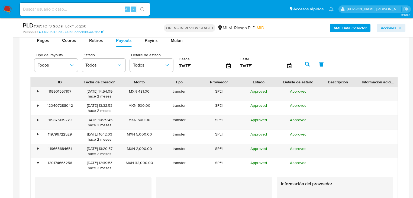
scroll to position [492, 0]
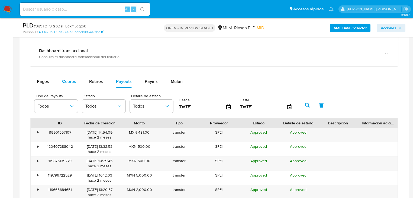
click at [64, 80] on span "Cobros" at bounding box center [69, 81] width 14 height 6
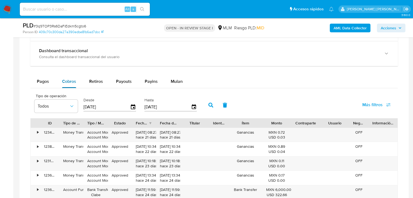
click at [65, 81] on span "Cobros" at bounding box center [69, 81] width 14 height 6
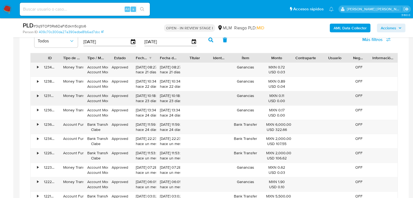
scroll to position [601, 0]
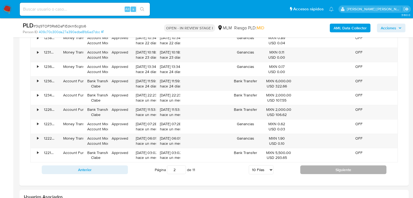
click at [325, 170] on button "Siguiente" at bounding box center [343, 169] width 86 height 9
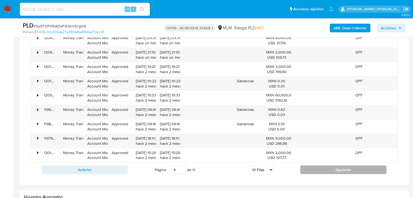
click at [325, 170] on button "Siguiente" at bounding box center [343, 169] width 86 height 9
type input "5"
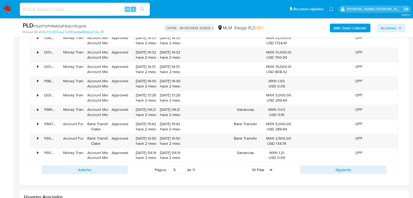
click at [73, 11] on input at bounding box center [85, 9] width 130 height 7
paste input "1287469772"
type input "1287469772"
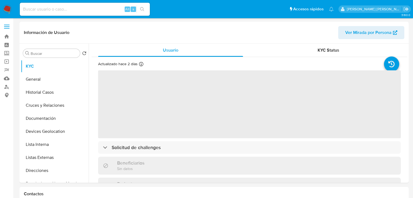
select select "10"
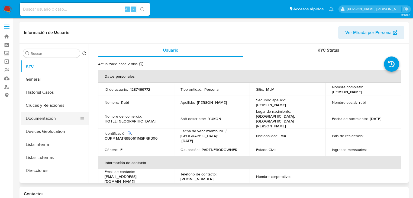
click at [43, 118] on button "Documentación" at bounding box center [52, 118] width 63 height 13
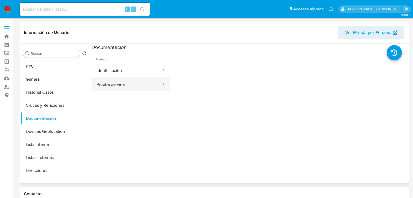
click at [140, 84] on button "Prueba de vida" at bounding box center [127, 84] width 70 height 14
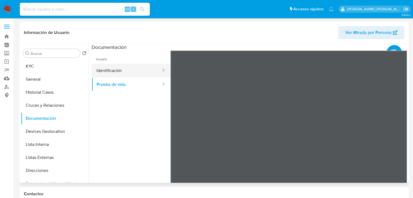
click at [112, 75] on button "Identificación" at bounding box center [127, 70] width 70 height 14
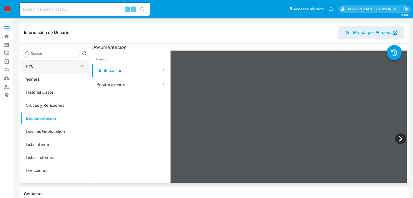
click at [44, 69] on button "KYC" at bounding box center [52, 66] width 63 height 13
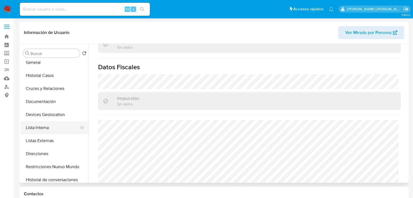
scroll to position [22, 0]
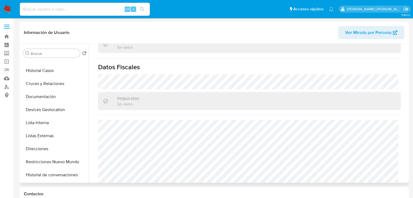
drag, startPoint x: 38, startPoint y: 150, endPoint x: 181, endPoint y: 144, distance: 142.9
click at [38, 150] on button "Direcciones" at bounding box center [55, 148] width 68 height 13
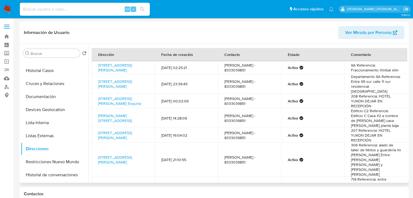
click at [379, 93] on td "208 Referencia: HOTEL YUKON DEJAR EN RECEPCIÓN" at bounding box center [375, 100] width 63 height 15
drag, startPoint x: 378, startPoint y: 93, endPoint x: 380, endPoint y: 101, distance: 7.4
click at [380, 101] on td "208 Referencia: HOTEL YUKON DEJAR EN RECEPCIÓN" at bounding box center [375, 100] width 63 height 15
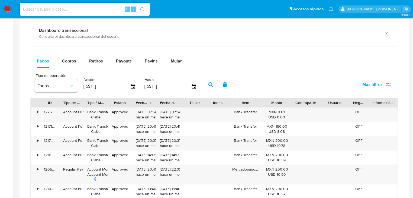
scroll to position [303, 0]
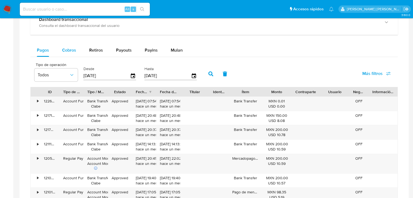
click at [77, 49] on button "Cobros" at bounding box center [69, 50] width 27 height 13
select select "10"
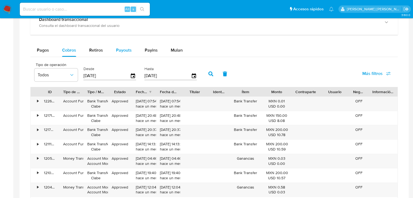
click at [118, 51] on span "Payouts" at bounding box center [124, 50] width 16 height 6
select select "10"
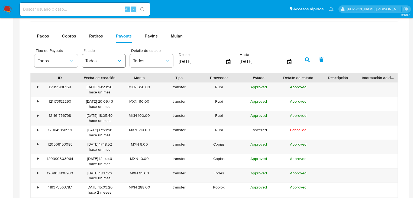
scroll to position [325, 0]
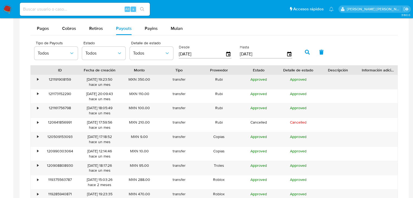
click at [38, 79] on div "•" at bounding box center [37, 79] width 1 height 5
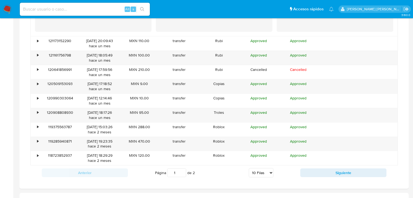
scroll to position [499, 0]
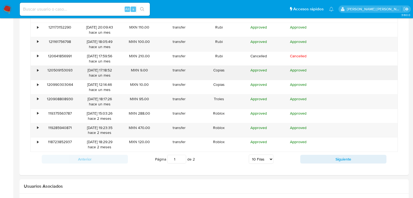
click at [38, 69] on div "•" at bounding box center [37, 69] width 1 height 5
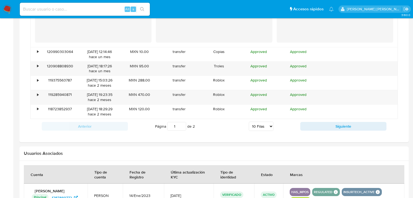
scroll to position [650, 0]
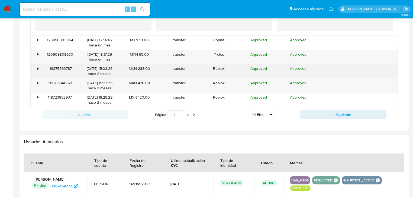
click at [36, 69] on div "•" at bounding box center [35, 71] width 9 height 14
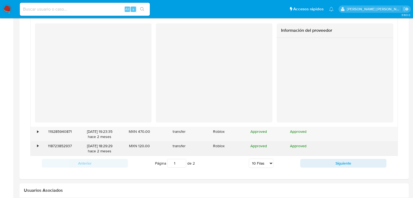
scroll to position [715, 0]
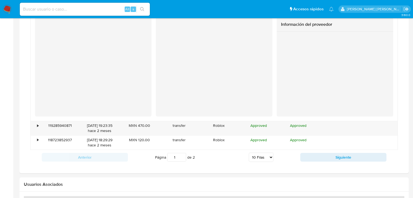
drag, startPoint x: 312, startPoint y: 155, endPoint x: 306, endPoint y: 152, distance: 6.2
click at [312, 155] on button "Siguiente" at bounding box center [343, 157] width 86 height 9
type input "2"
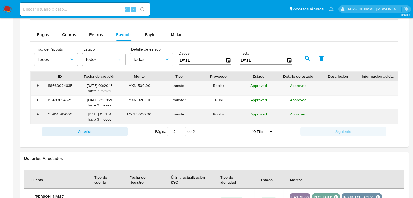
scroll to position [317, 0]
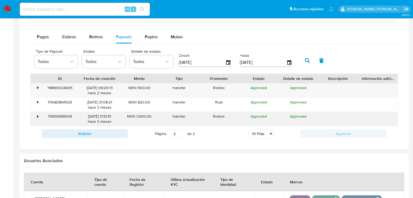
click at [37, 116] on div "•" at bounding box center [37, 116] width 1 height 5
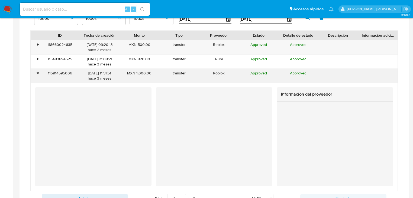
scroll to position [360, 0]
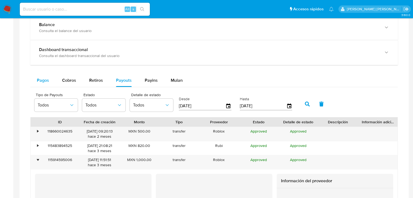
click at [46, 81] on span "Pagos" at bounding box center [43, 80] width 12 height 6
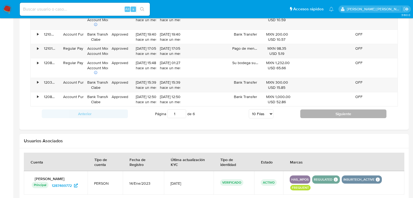
click at [314, 110] on button "Siguiente" at bounding box center [343, 113] width 86 height 9
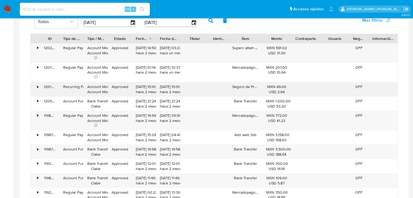
scroll to position [382, 0]
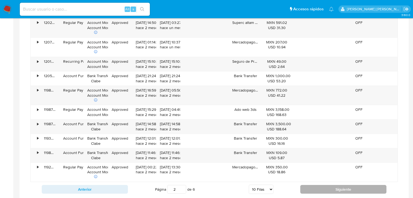
click at [318, 190] on button "Siguiente" at bounding box center [343, 189] width 86 height 9
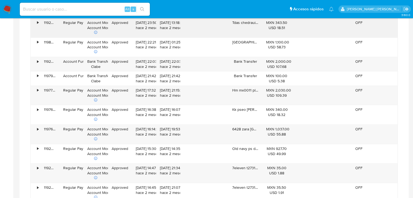
scroll to position [338, 0]
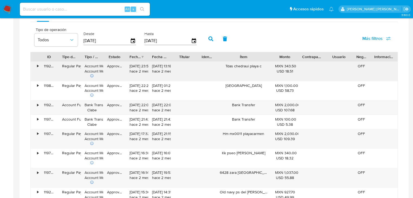
drag, startPoint x: 260, startPoint y: 57, endPoint x: 282, endPoint y: 63, distance: 22.3
click at [282, 63] on div "ID Tipo de operación Tipo / Método Estado Fecha de creación Fecha de aprobación…" at bounding box center [213, 149] width 367 height 194
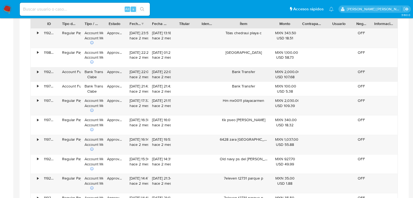
scroll to position [382, 0]
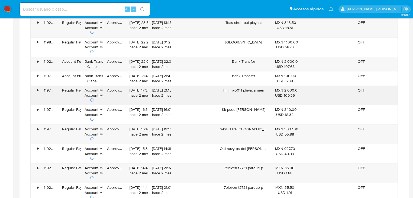
drag, startPoint x: 244, startPoint y: 91, endPoint x: 263, endPoint y: 93, distance: 18.6
click at [263, 93] on div "Hm mx0011 playacarmen" at bounding box center [244, 95] width 56 height 19
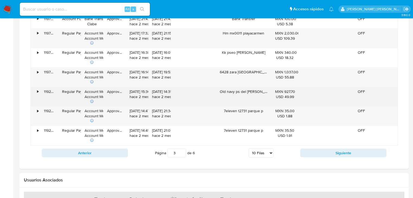
scroll to position [447, 0]
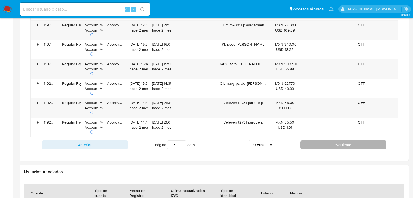
click at [325, 143] on button "Siguiente" at bounding box center [343, 144] width 86 height 9
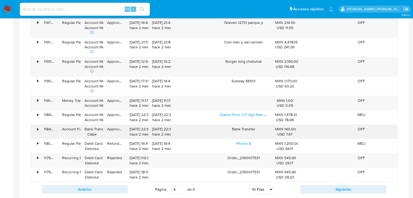
scroll to position [403, 0]
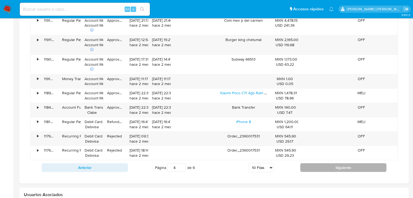
click at [307, 167] on button "Siguiente" at bounding box center [343, 167] width 86 height 9
type input "5"
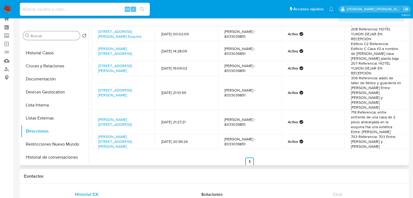
scroll to position [0, 0]
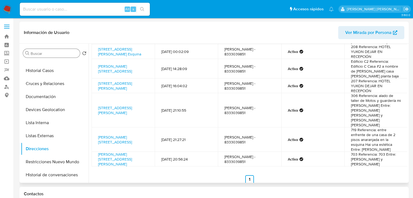
click at [57, 49] on div "Buscar" at bounding box center [51, 53] width 57 height 9
click at [42, 86] on button "Cruces y Relaciones" at bounding box center [52, 83] width 63 height 13
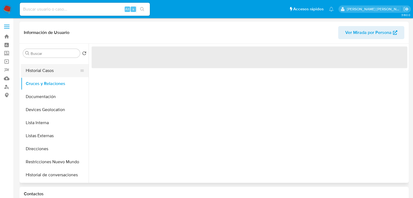
click at [44, 72] on button "Historial Casos" at bounding box center [52, 70] width 63 height 13
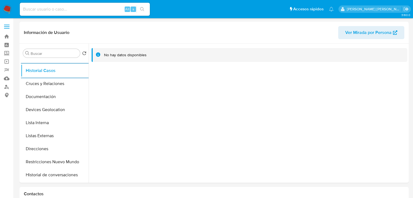
click at [65, 10] on input at bounding box center [85, 9] width 130 height 7
paste input "3q9TOP3Rs6DaFiEdkm5cgto6"
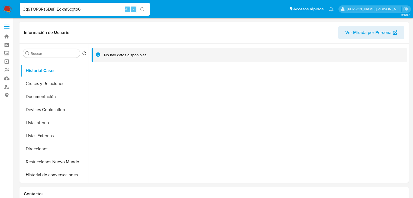
type input "3q9TOP3Rs6DaFiEdkm5cgto6"
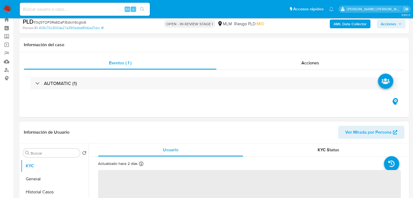
scroll to position [43, 0]
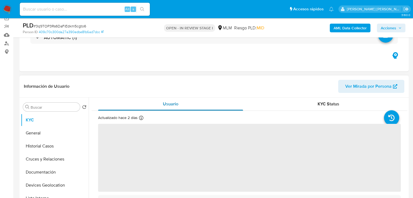
select select "10"
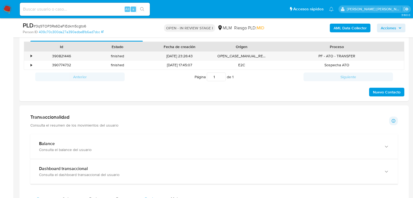
scroll to position [325, 0]
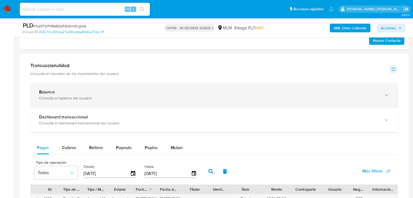
click at [96, 92] on div "Balance" at bounding box center [208, 91] width 339 height 5
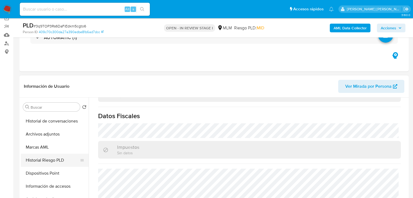
scroll to position [130, 0]
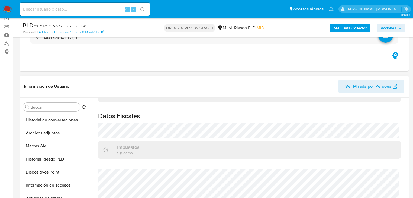
drag, startPoint x: 49, startPoint y: 132, endPoint x: 304, endPoint y: 152, distance: 255.2
click at [51, 132] on button "Archivos adjuntos" at bounding box center [55, 132] width 68 height 13
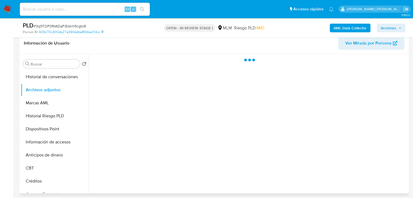
scroll to position [87, 0]
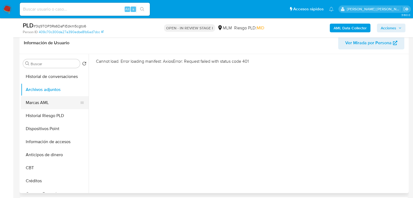
click at [44, 104] on button "Marcas AML" at bounding box center [52, 102] width 63 height 13
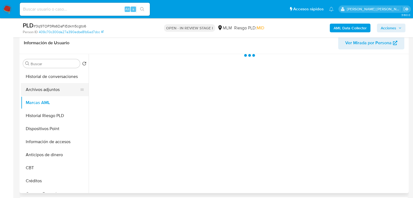
click at [44, 90] on button "Archivos adjuntos" at bounding box center [52, 89] width 63 height 13
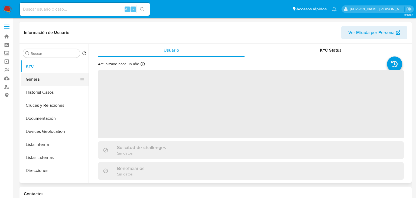
select select "10"
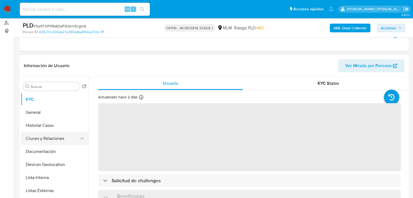
scroll to position [65, 0]
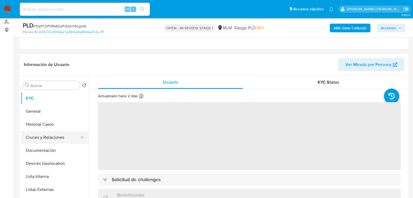
select select "10"
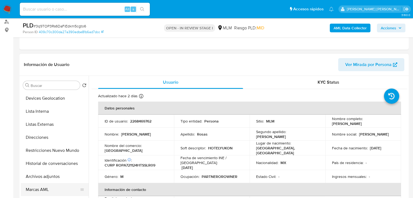
scroll to position [87, 0]
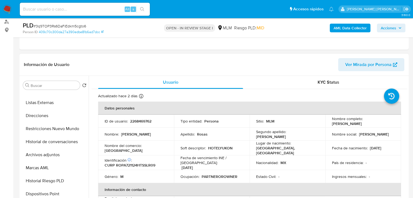
drag, startPoint x: 56, startPoint y: 157, endPoint x: 189, endPoint y: 168, distance: 133.2
click at [57, 157] on button "Archivos adjuntos" at bounding box center [55, 154] width 68 height 13
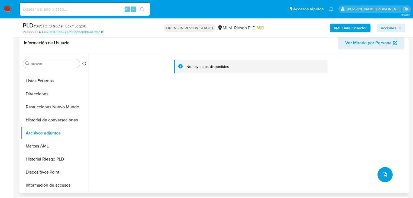
click at [378, 173] on button "upload-file" at bounding box center [384, 174] width 15 height 15
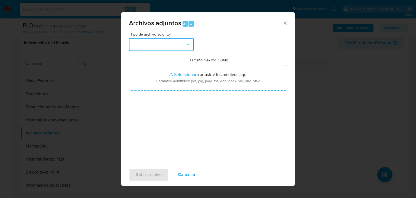
click at [153, 47] on button "button" at bounding box center [161, 44] width 65 height 13
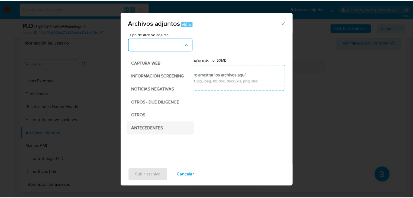
scroll to position [59, 0]
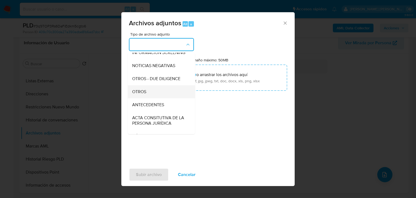
click at [151, 98] on div "OTROS" at bounding box center [159, 91] width 55 height 13
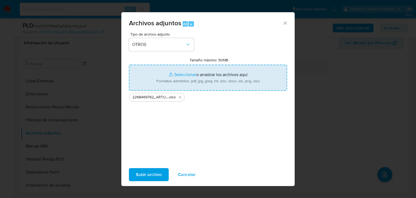
type input "C:\fakepath\2268469762_ARTURO ROSAS POLANCO_AGO25.docx.pdf"
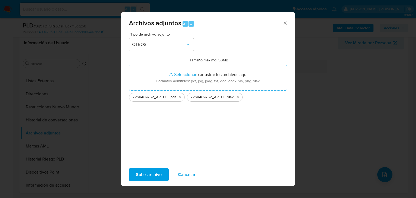
click at [140, 172] on span "Subir archivo" at bounding box center [149, 174] width 26 height 12
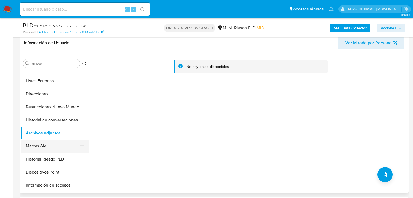
click at [51, 140] on button "Marcas AML" at bounding box center [52, 145] width 63 height 13
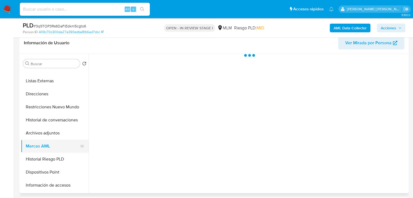
click at [47, 147] on button "Marcas AML" at bounding box center [52, 145] width 63 height 13
click at [54, 137] on button "Archivos adjuntos" at bounding box center [52, 132] width 63 height 13
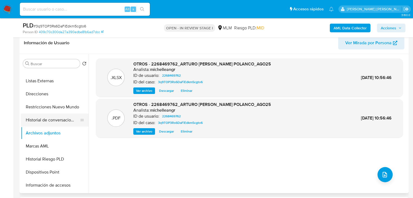
drag, startPoint x: 54, startPoint y: 120, endPoint x: 59, endPoint y: 120, distance: 5.1
click at [54, 119] on button "Historial de conversaciones" at bounding box center [52, 119] width 63 height 13
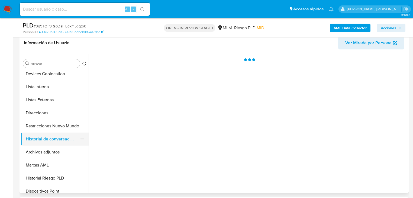
scroll to position [43, 0]
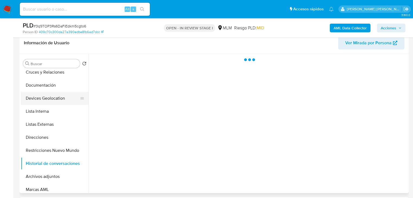
click at [53, 98] on button "Devices Geolocation" at bounding box center [52, 98] width 63 height 13
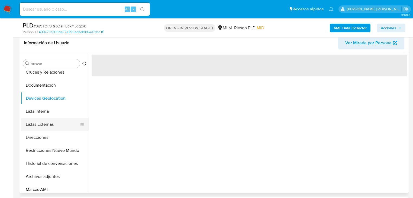
drag, startPoint x: 47, startPoint y: 116, endPoint x: 48, endPoint y: 120, distance: 4.5
click at [47, 116] on button "Lista Interna" at bounding box center [55, 111] width 68 height 13
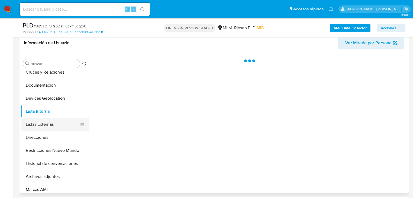
click at [49, 124] on button "Listas Externas" at bounding box center [52, 124] width 63 height 13
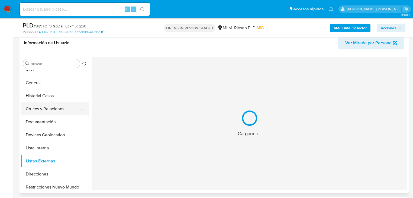
scroll to position [0, 0]
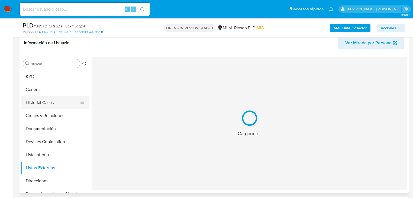
click at [47, 106] on button "Historial Casos" at bounding box center [52, 102] width 63 height 13
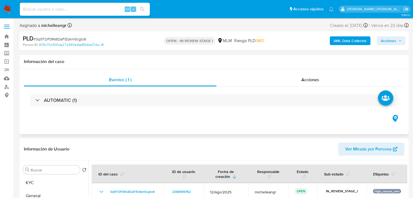
click at [303, 78] on span "Acciones" at bounding box center [310, 79] width 18 height 6
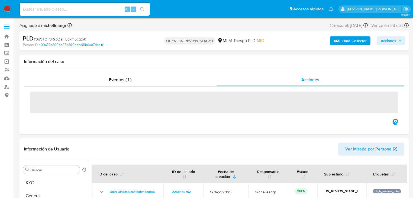
click at [390, 39] on span "Acciones" at bounding box center [388, 40] width 15 height 9
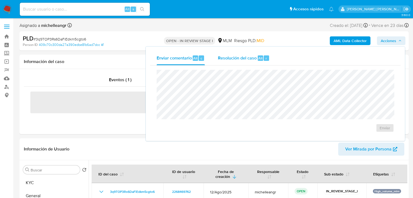
click at [250, 56] on span "Resolución del caso" at bounding box center [237, 58] width 39 height 6
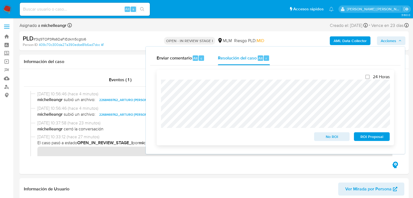
click at [331, 137] on span "No ROI" at bounding box center [332, 136] width 28 height 8
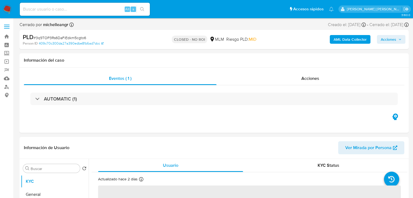
select select "10"
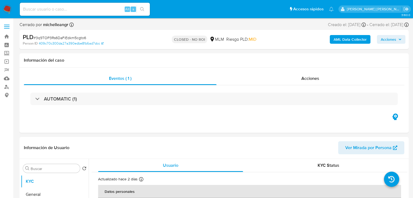
click at [7, 8] on img at bounding box center [7, 9] width 9 height 9
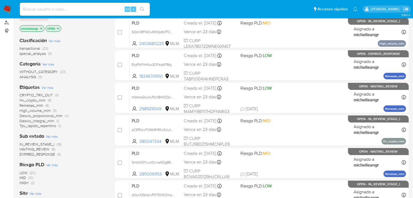
scroll to position [43, 0]
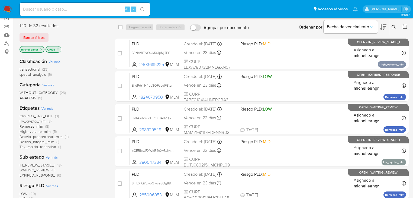
click at [41, 47] on p "michelleangr" at bounding box center [32, 49] width 24 height 6
click at [42, 49] on icon "close-filter" at bounding box center [41, 49] width 3 height 3
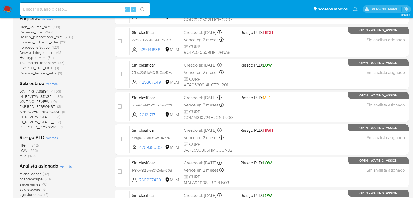
scroll to position [152, 0]
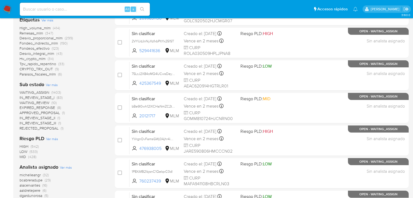
click at [40, 92] on span "WAITING_ASSIGN" at bounding box center [35, 91] width 30 height 5
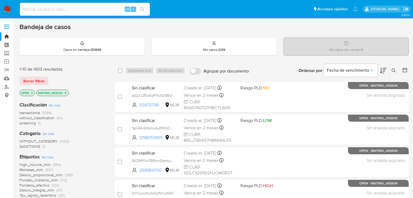
click at [65, 93] on icon "close-filter" at bounding box center [65, 92] width 3 height 3
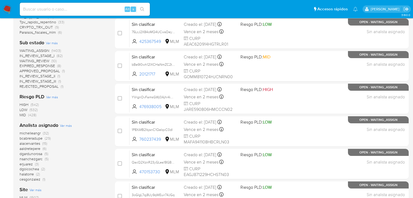
scroll to position [217, 0]
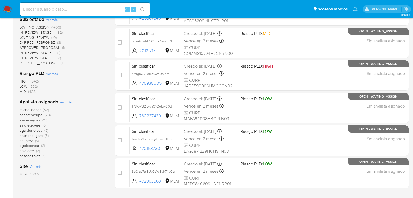
click at [36, 107] on span "michelleangr" at bounding box center [30, 109] width 21 height 5
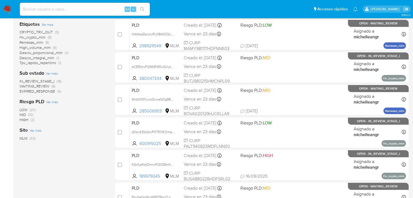
scroll to position [108, 0]
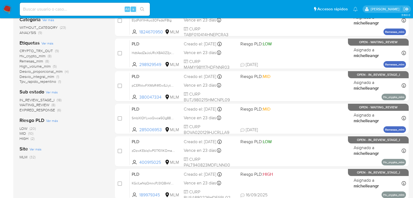
click at [44, 105] on span "WAITING_REVIEW" at bounding box center [35, 104] width 30 height 5
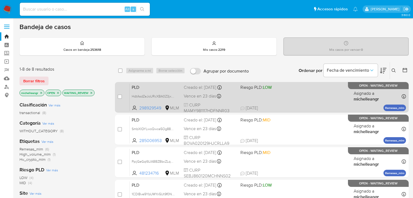
click at [135, 89] on span "PLD" at bounding box center [156, 86] width 48 height 7
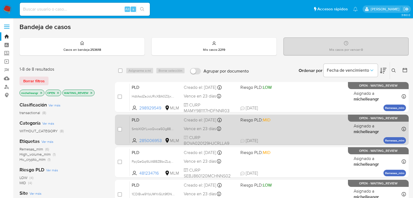
click at [138, 121] on span "PLD" at bounding box center [156, 119] width 48 height 7
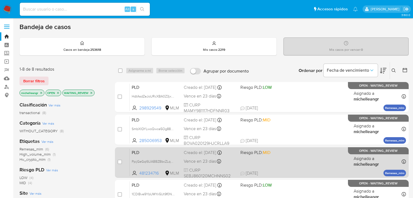
click at [141, 153] on span "PLD" at bounding box center [156, 151] width 48 height 7
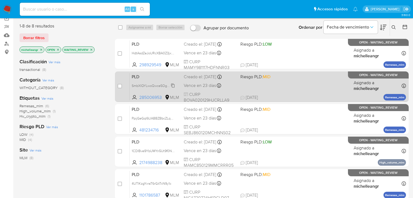
scroll to position [43, 0]
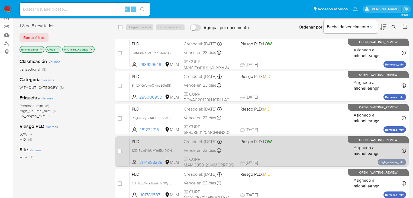
click at [146, 139] on span "PLD" at bounding box center [156, 140] width 48 height 7
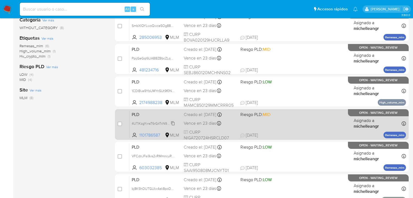
scroll to position [108, 0]
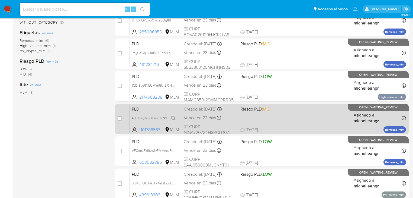
click at [149, 115] on span "4UTlKzgYvraT6rGitTxN9y1c" at bounding box center [152, 117] width 40 height 6
click at [147, 105] on span "PLD" at bounding box center [156, 108] width 48 height 7
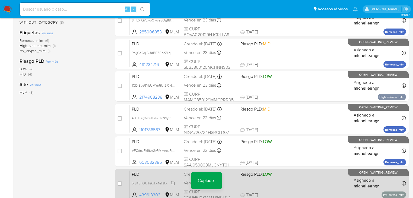
scroll to position [152, 0]
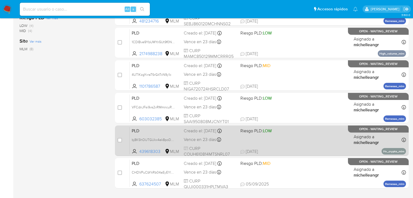
click at [152, 128] on span "PLD" at bounding box center [156, 130] width 48 height 7
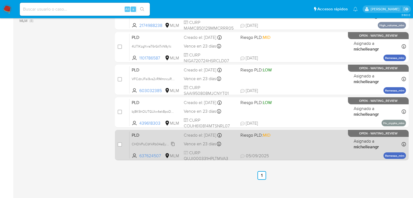
scroll to position [184, 0]
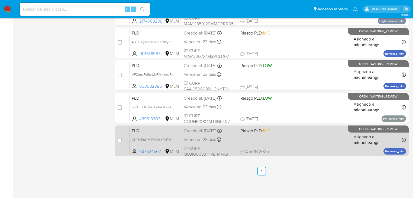
click at [159, 130] on span "PLD" at bounding box center [156, 130] width 48 height 7
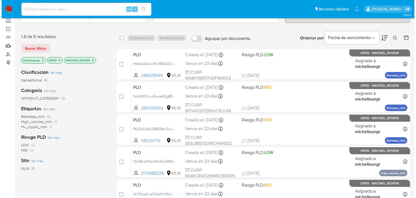
scroll to position [0, 0]
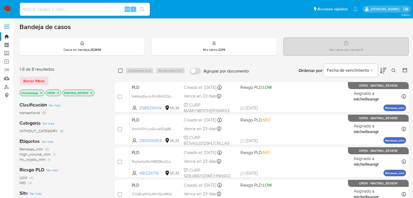
click at [118, 71] on div "select-all-cases-checkbox Asignarme a mí Borrar selección Agrupar por documento…" at bounding box center [262, 70] width 294 height 17
click at [119, 70] on input "checkbox" at bounding box center [120, 70] width 4 height 4
checkbox input "true"
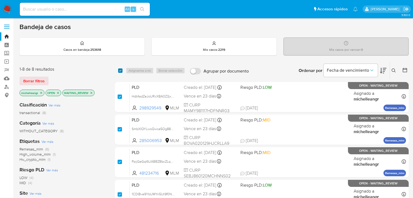
checkbox input "true"
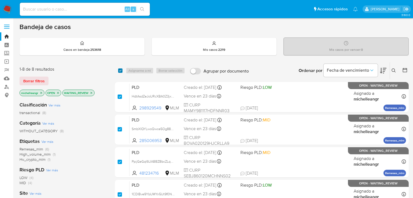
checkbox input "true"
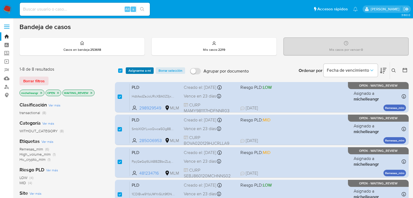
click at [131, 70] on span "Asignarme a mí" at bounding box center [139, 70] width 22 height 5
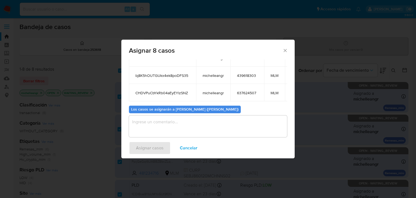
scroll to position [99, 0]
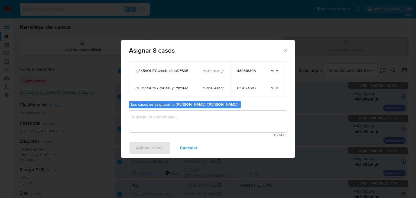
click at [166, 119] on textarea "assign-modal" at bounding box center [208, 121] width 158 height 22
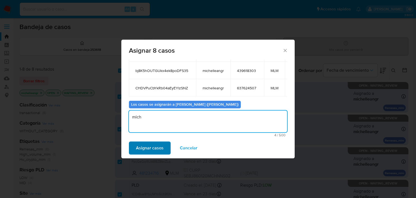
type textarea "mich"
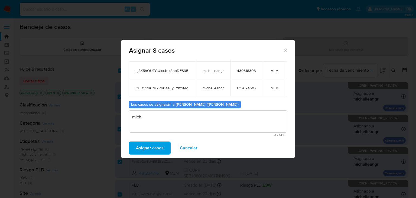
click at [143, 153] on span "Asignar casos" at bounding box center [150, 148] width 28 height 12
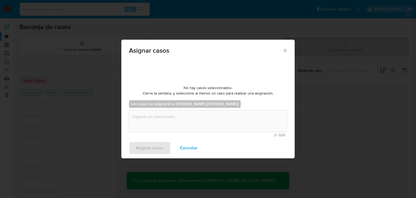
checkbox input "false"
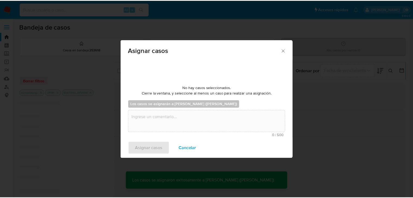
scroll to position [0, 0]
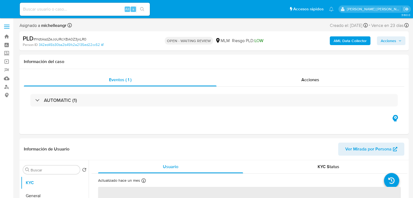
select select "10"
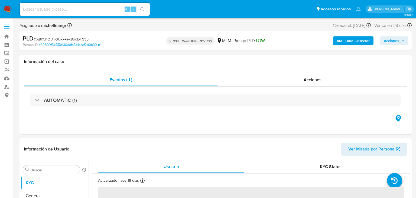
select select "10"
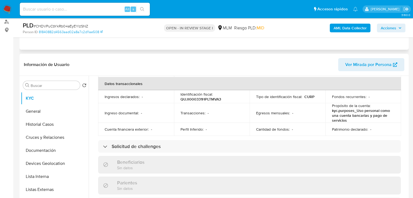
scroll to position [152, 0]
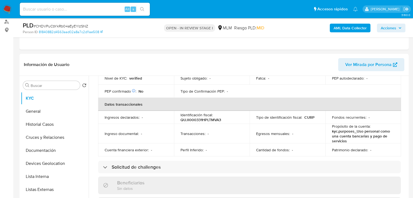
click at [60, 23] on span "# CHDVPuCbYkRb04aEyEYlzSNZ" at bounding box center [61, 25] width 54 height 5
click at [57, 26] on span "# CHDVPuCbYkRb04aEyEYlzSNZ" at bounding box center [61, 25] width 54 height 5
copy span "CHDVPuCbYkRb04aEyEYlzSNZ"
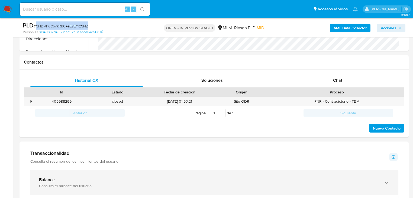
scroll to position [238, 0]
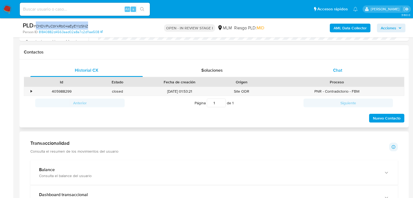
click at [333, 69] on span "Chat" at bounding box center [337, 70] width 9 height 6
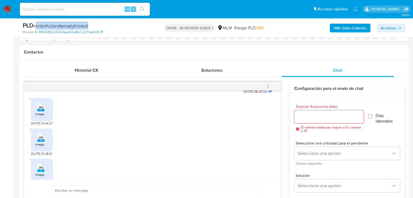
scroll to position [358, 0]
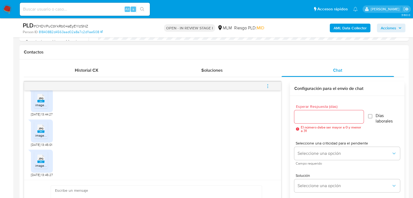
click at [40, 108] on ul "JPG JPG image.jpg" at bounding box center [41, 100] width 15 height 19
drag, startPoint x: 38, startPoint y: 128, endPoint x: 40, endPoint y: 101, distance: 27.2
click at [38, 127] on div "JPG JPG" at bounding box center [40, 127] width 11 height 11
click at [40, 99] on span "JPG" at bounding box center [40, 98] width 5 height 4
click at [44, 165] on span "image.jpg" at bounding box center [42, 165] width 14 height 5
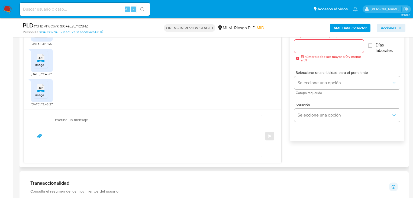
scroll to position [325, 0]
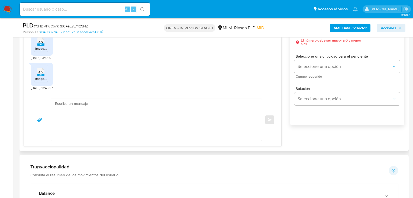
click at [85, 115] on textarea at bounding box center [155, 120] width 200 height 42
paste textarea "Estimada Susana, Agradecemos tu pronta respuesta e información brindada la cual…"
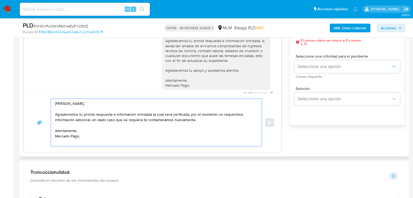
scroll to position [250, 0]
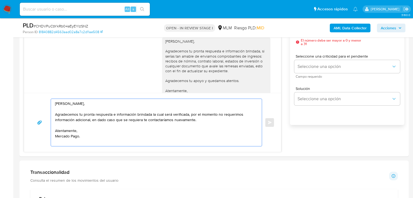
drag, startPoint x: 89, startPoint y: 104, endPoint x: 1, endPoint y: 101, distance: 88.4
drag, startPoint x: 112, startPoint y: 115, endPoint x: 188, endPoint y: 113, distance: 76.4
click at [188, 113] on textarea "Hola Iván, Agradecemos tu pronta respuesta e información brindada la cual será …" at bounding box center [155, 122] width 200 height 47
click at [93, 141] on textarea "Hola Iván, Agradecemos tu pronta respuesta y documentación enviada, por el mome…" at bounding box center [155, 122] width 200 height 47
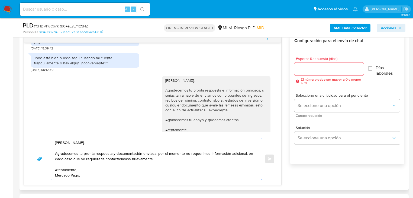
scroll to position [282, 0]
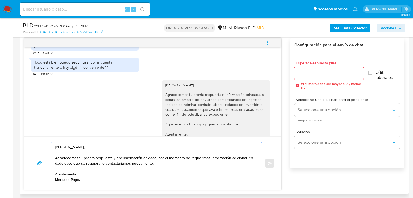
type textarea "Hola Iván, Agradecemos tu pronta respuesta y documentación enviada, por el mome…"
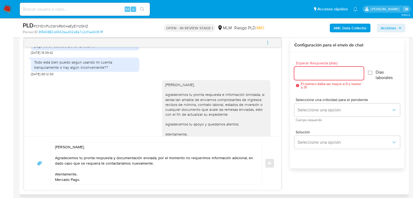
click at [322, 70] on input "Esperar Respuesta (días)" at bounding box center [328, 73] width 69 height 7
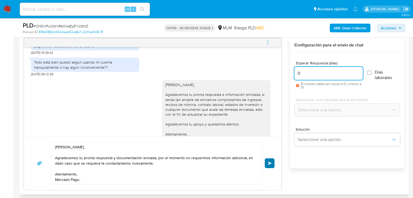
type input "0"
click at [269, 162] on span "Enviar" at bounding box center [270, 162] width 4 height 3
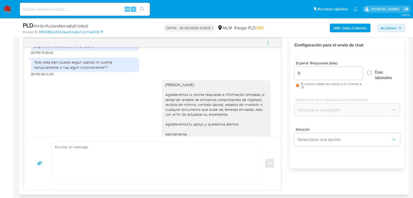
scroll to position [414, 0]
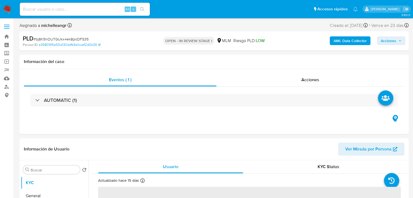
select select "10"
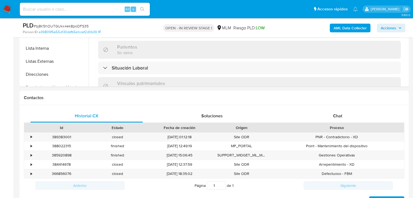
scroll to position [194, 0]
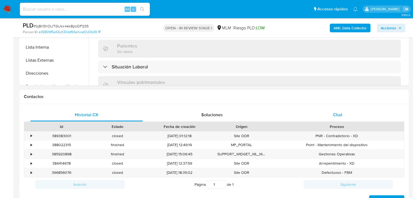
click at [339, 117] on div "Chat" at bounding box center [338, 114] width 112 height 13
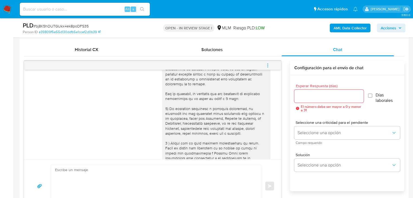
scroll to position [65, 0]
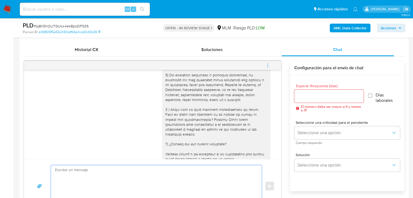
click at [91, 168] on textarea at bounding box center [155, 186] width 200 height 42
click at [65, 170] on textarea "[PERSON_NAME]," at bounding box center [155, 186] width 200 height 42
click at [84, 169] on textarea "[PERSON_NAME]," at bounding box center [155, 186] width 200 height 42
paste textarea "Agradecemos la información brindada, sin embargo le reiteramos que el uso de su…"
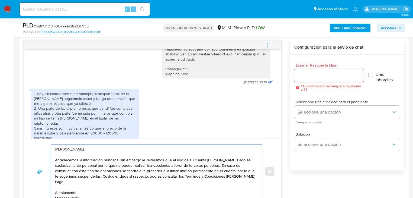
scroll to position [160, 0]
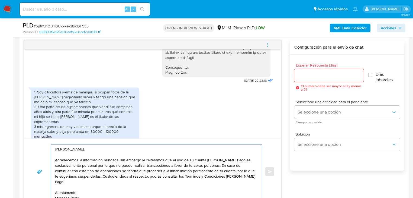
drag, startPoint x: 218, startPoint y: 164, endPoint x: 235, endPoint y: 166, distance: 16.3
click at [235, 166] on textarea "[PERSON_NAME], Agradecemos la información brindada, sin embargo le reiteramos q…" at bounding box center [155, 171] width 200 height 54
click at [54, 169] on div "[PERSON_NAME], Agradecemos la información brindada, sin embargo le reiteramos q…" at bounding box center [155, 171] width 208 height 54
drag, startPoint x: 56, startPoint y: 170, endPoint x: 233, endPoint y: 172, distance: 177.7
click at [233, 172] on textarea "[PERSON_NAME], Agradecemos la información brindada, sin embargo le reiteramos q…" at bounding box center [155, 171] width 200 height 54
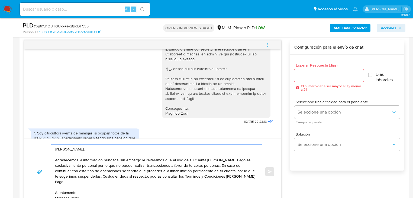
scroll to position [139, 0]
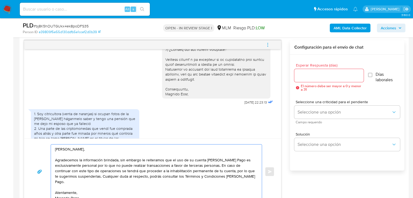
click at [201, 176] on textarea "[PERSON_NAME], Agradecemos la información brindada, sin embargo le reiteramos q…" at bounding box center [155, 171] width 200 height 54
drag, startPoint x: 219, startPoint y: 166, endPoint x: 175, endPoint y: 165, distance: 43.4
click at [175, 165] on textarea "Estimada Hilda, Agradecemos la información brindada, sin embargo le reiteramos …" at bounding box center [155, 171] width 200 height 54
click at [126, 178] on textarea "Estimada Hilda, Agradecemos la información brindada, sin embargo le reiteramos …" at bounding box center [155, 171] width 200 height 54
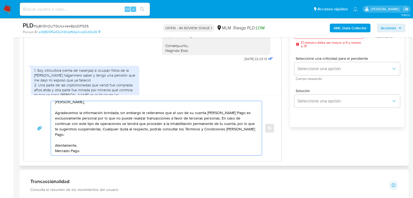
scroll to position [323, 0]
drag, startPoint x: 70, startPoint y: 150, endPoint x: 56, endPoint y: 142, distance: 15.6
click at [56, 142] on textarea "Estimada Hilda, Agradecemos la información brindada, sin embargo le reiteramos …" at bounding box center [155, 128] width 200 height 54
click at [100, 129] on textarea "Estimada Hilda, Agradecemos la información brindada, sin embargo le reiteramos …" at bounding box center [155, 128] width 200 height 54
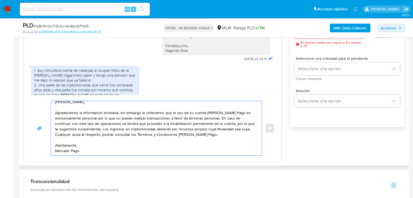
drag, startPoint x: 245, startPoint y: 128, endPoint x: 243, endPoint y: 128, distance: 2.7
click at [243, 128] on textarea "Estimada Hilda, Agradecemos la información brindada, sin embargo le reiteramos …" at bounding box center [155, 128] width 200 height 54
drag, startPoint x: 238, startPoint y: 128, endPoint x: 246, endPoint y: 128, distance: 7.9
click at [246, 128] on textarea "Estimada Hilda, Agradecemos la información brindada, sin embargo le reiteramos …" at bounding box center [155, 128] width 200 height 54
click at [243, 134] on textarea "Estimada Hilda, Agradecemos la información brindada, sin embargo le reiteramos …" at bounding box center [155, 128] width 200 height 54
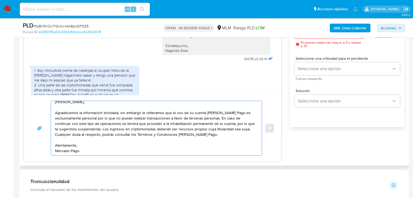
drag, startPoint x: 121, startPoint y: 128, endPoint x: 225, endPoint y: 131, distance: 103.5
click at [225, 131] on textarea "Estimada Hilda, Agradecemos la información brindada, sin embargo le reiteramos …" at bounding box center [155, 128] width 200 height 54
click at [226, 131] on textarea "Estimada Hilda, Agradecemos la información brindada, sin embargo le reiteramos …" at bounding box center [155, 128] width 200 height 54
click at [245, 129] on textarea "Estimada Hilda, Agradecemos la información brindada, sin embargo le reiteramos …" at bounding box center [155, 128] width 200 height 54
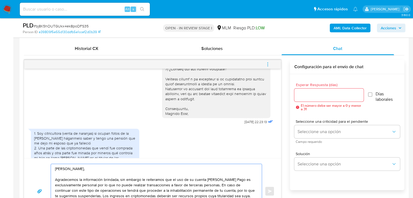
scroll to position [258, 0]
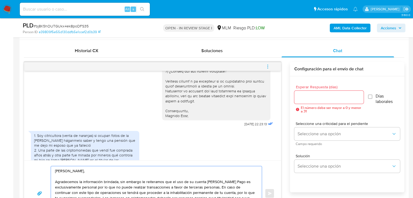
type textarea "Estimada Hilda, Agradecemos la información brindada, sin embargo le reiteramos …"
click at [312, 100] on input "Esperar Respuesta (días)" at bounding box center [328, 96] width 69 height 7
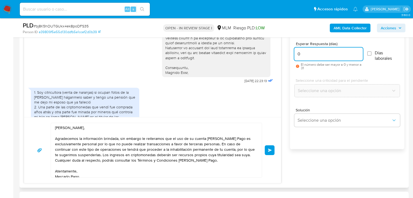
scroll to position [301, 0]
type input "0"
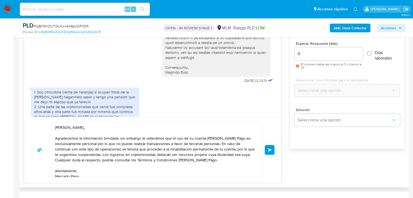
click at [268, 148] on span "Enviar" at bounding box center [270, 149] width 4 height 3
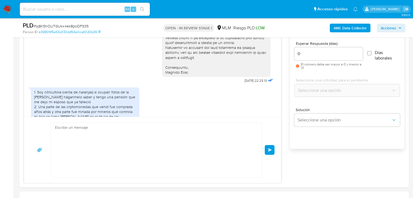
scroll to position [250, 0]
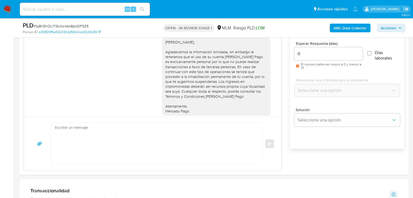
click at [73, 27] on span "# bj8K5hOUTGUkx4ek8poDFS35" at bounding box center [61, 25] width 55 height 5
copy span "bj8K5hOUTGUkx4ek8poDFS35"
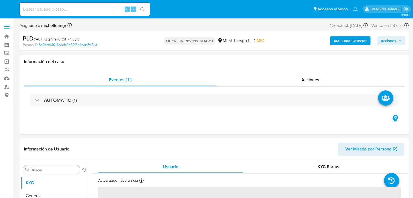
select select "10"
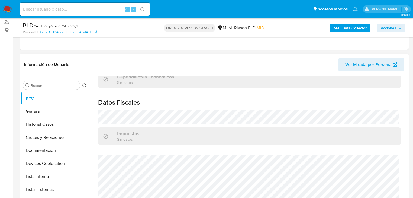
scroll to position [337, 0]
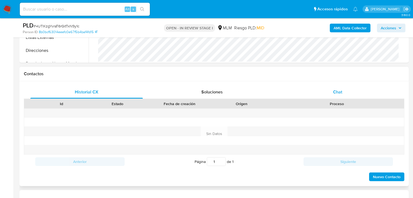
click at [341, 89] on span "Chat" at bounding box center [337, 92] width 9 height 6
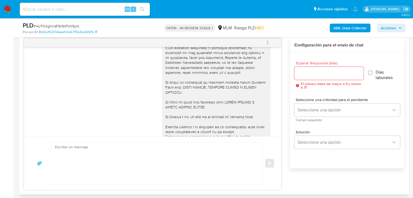
scroll to position [87, 0]
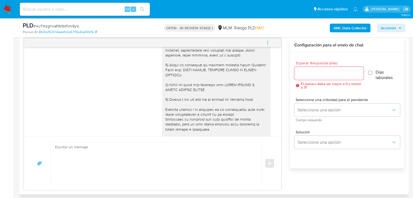
click at [81, 153] on textarea at bounding box center [155, 163] width 200 height 42
paste textarea "[PERSON_NAME], Agradecemos tu pronta respuesta e información brindada la cual s…"
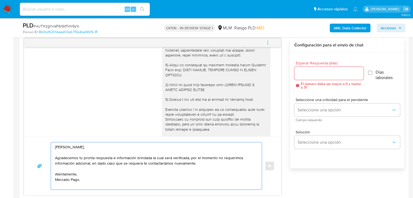
drag, startPoint x: 87, startPoint y: 147, endPoint x: 69, endPoint y: 147, distance: 18.2
click at [69, 147] on textarea "[PERSON_NAME], Agradecemos tu pronta respuesta e información brindada la cual s…" at bounding box center [155, 165] width 200 height 47
click at [112, 157] on textarea "Estimado Adolfo, Agradecemos tu pronta respuesta e información brindada la cual…" at bounding box center [155, 165] width 200 height 47
drag, startPoint x: 114, startPoint y: 157, endPoint x: 135, endPoint y: 157, distance: 21.7
click at [135, 157] on textarea "Estimado Adolfo, Agradecemos tu pronta respuesta e información brindada la cual…" at bounding box center [155, 165] width 200 height 47
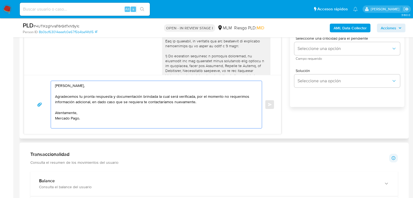
scroll to position [303, 0]
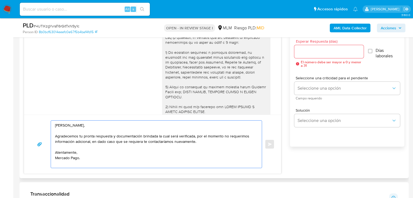
click at [89, 85] on div "03/09/2025 04:52:31" at bounding box center [152, 81] width 243 height 193
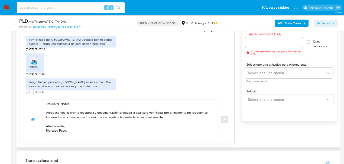
scroll to position [182, 0]
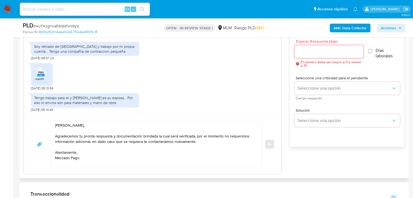
click at [45, 68] on div "PNG PNG" at bounding box center [40, 71] width 11 height 11
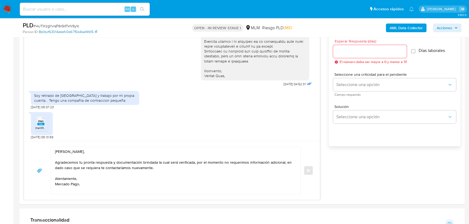
scroll to position [133, 0]
click at [64, 26] on span "# 4UTlKzgYvraT6rGitTxN9y1c" at bounding box center [57, 25] width 46 height 5
copy span "4UTlKzgYvraT6rGitTxN9y1c"
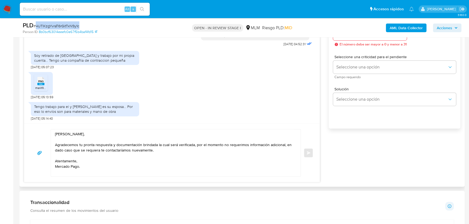
scroll to position [328, 0]
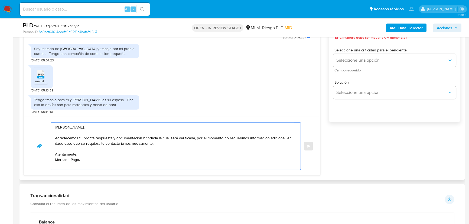
drag, startPoint x: 114, startPoint y: 138, endPoint x: 140, endPoint y: 138, distance: 26.6
click at [140, 138] on textarea "Estimado Adolfo, Agradecemos tu pronta respuesta y documentación brindada la cu…" at bounding box center [174, 146] width 239 height 47
click at [99, 163] on textarea "Estimado Adolfo, Agradecemos tu pronta respuesta e información brindada la cual…" at bounding box center [174, 146] width 239 height 47
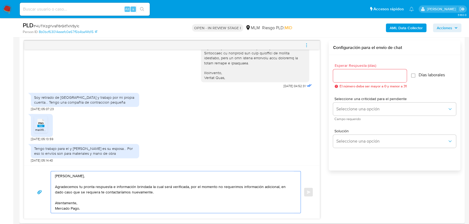
scroll to position [279, 0]
type textarea "Estimado Adolfo, Agradecemos tu pronta respuesta e información brindada la cual…"
click at [356, 75] on input "Esperar Respuesta (días)" at bounding box center [370, 76] width 74 height 7
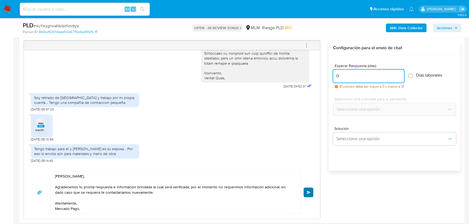
type input "0"
click at [308, 191] on span "Enviar" at bounding box center [309, 192] width 4 height 3
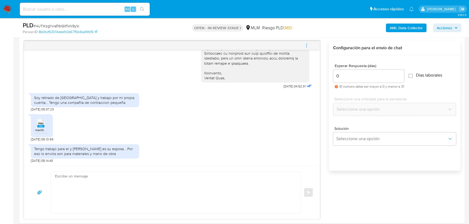
scroll to position [215, 0]
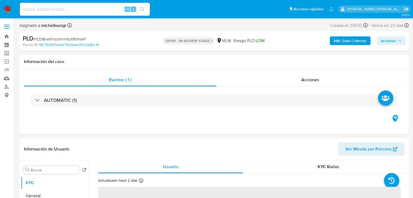
select select "10"
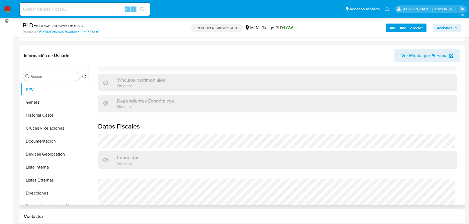
scroll to position [335, 0]
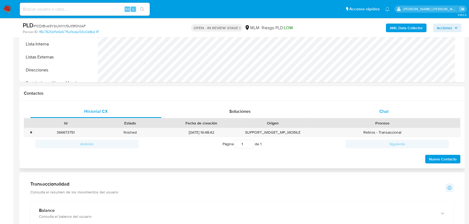
click at [386, 111] on span "Chat" at bounding box center [384, 111] width 9 height 6
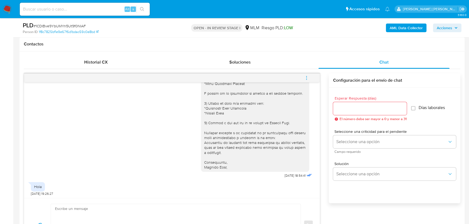
scroll to position [124, 0]
click at [80, 24] on span "# 1CDIBve9YbUMYn5Ut9f0NlAF" at bounding box center [60, 25] width 52 height 5
copy span "1CDIBve9YbUMYn5Ut9f0NlAF"
click at [308, 77] on icon "menu-action" at bounding box center [306, 78] width 5 height 5
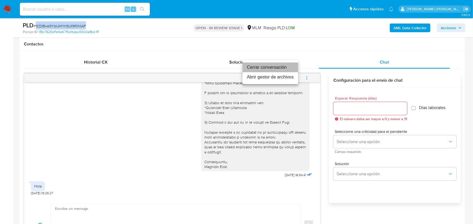
click at [265, 70] on li "Cerrar conversación" at bounding box center [270, 68] width 56 height 10
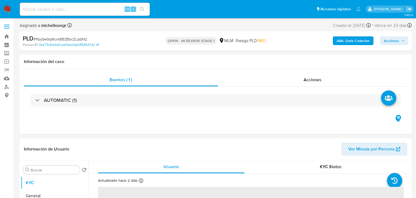
select select "10"
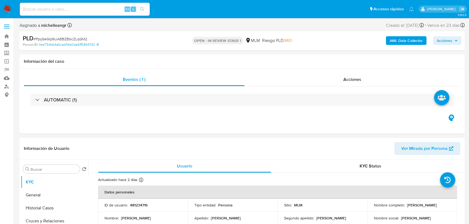
scroll to position [123, 0]
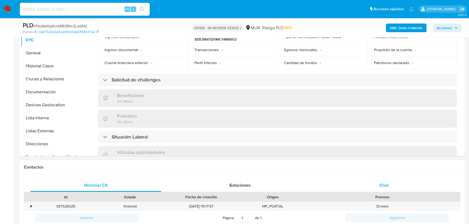
click at [386, 182] on div "Chat" at bounding box center [384, 185] width 131 height 13
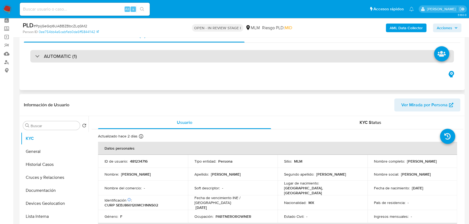
scroll to position [0, 0]
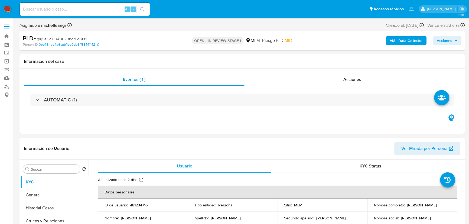
click at [49, 38] on span "# PpijGeGql6UABBZBbcZLqGM2" at bounding box center [61, 38] width 54 height 5
copy span "PpijGeGql6UABBZBbcZLqGM2"
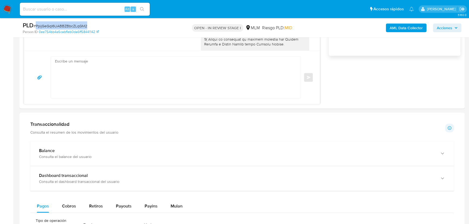
scroll to position [271, 0]
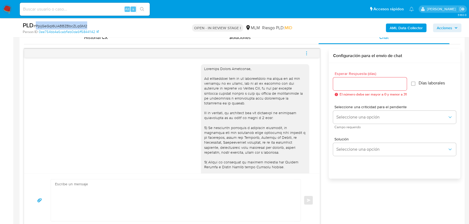
click at [308, 54] on icon "menu-action" at bounding box center [306, 53] width 5 height 5
click at [257, 43] on li "Cerrar conversación" at bounding box center [270, 43] width 56 height 10
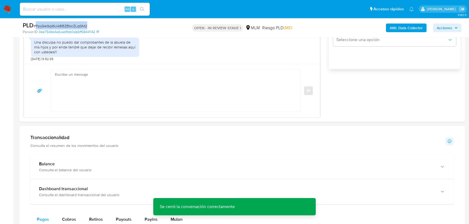
scroll to position [345, 0]
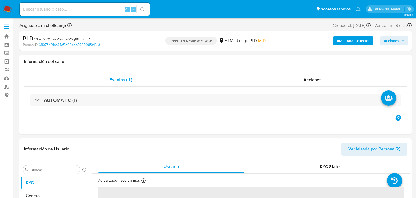
select select "10"
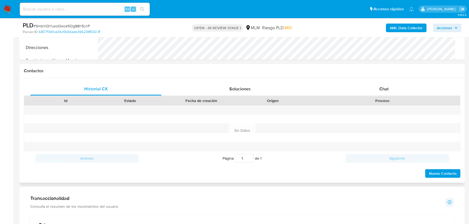
scroll to position [246, 0]
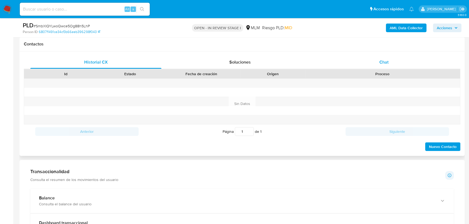
click at [388, 65] on span "Chat" at bounding box center [384, 62] width 9 height 6
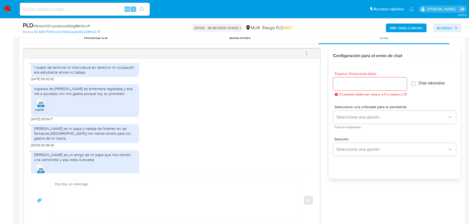
scroll to position [326, 0]
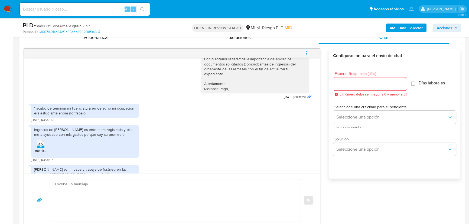
click at [71, 27] on span "# SmbXIQYLwoQwce5Og88h5LhP" at bounding box center [62, 25] width 56 height 5
copy span "SmbXIQYLwoQwce5Og88h5LhP"
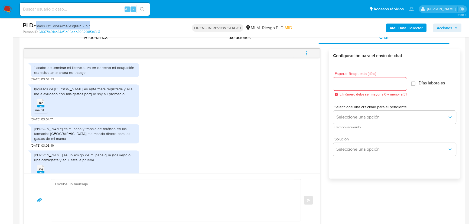
scroll to position [375, 0]
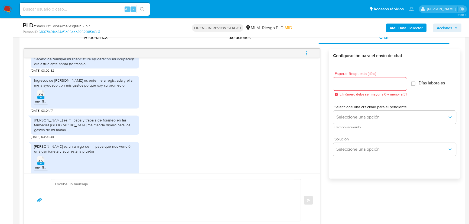
click at [40, 94] on span "JPG" at bounding box center [40, 95] width 5 height 4
drag, startPoint x: 68, startPoint y: 120, endPoint x: 123, endPoint y: 131, distance: 56.4
click at [123, 131] on div "[PERSON_NAME] es mi papa y trabaja de foráneo en las farmacias [GEOGRAPHIC_DATA…" at bounding box center [85, 125] width 102 height 15
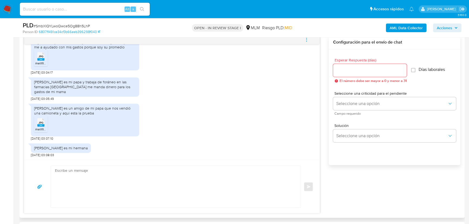
scroll to position [295, 0]
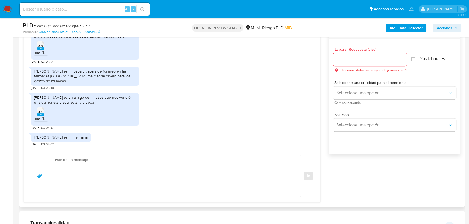
click at [41, 116] on icon "JPG" at bounding box center [40, 111] width 7 height 9
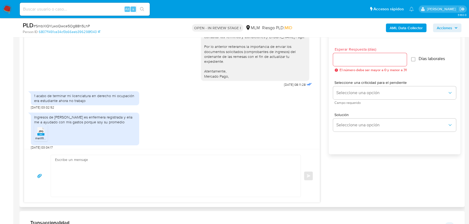
scroll to position [350, 0]
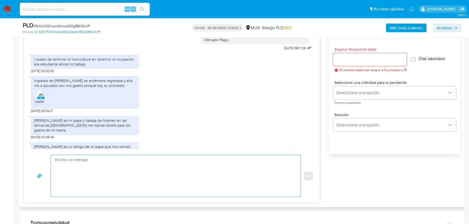
drag, startPoint x: 95, startPoint y: 158, endPoint x: 93, endPoint y: 161, distance: 3.2
click at [95, 158] on textarea at bounding box center [174, 176] width 239 height 42
paste textarea "[PERSON_NAME], Agradecemos tu pronta respuesta e información brindada la cual s…"
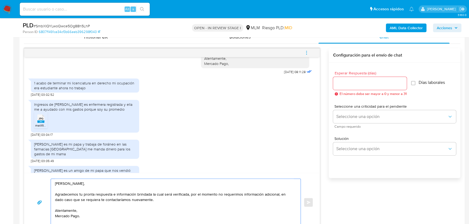
scroll to position [295, 0]
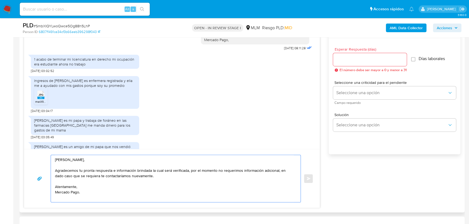
drag, startPoint x: 68, startPoint y: 161, endPoint x: 51, endPoint y: 160, distance: 16.3
click at [51, 160] on div "[PERSON_NAME], Agradecemos tu pronta respuesta e información brindada la cual s…" at bounding box center [174, 178] width 247 height 47
click at [99, 195] on textarea "[PERSON_NAME], Agradecemos tu pronta respuesta e información brindada la cual s…" at bounding box center [174, 178] width 239 height 47
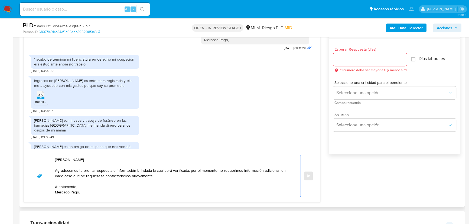
click at [150, 176] on textarea "[PERSON_NAME], Agradecemos tu pronta respuesta e información brindada la cual s…" at bounding box center [174, 176] width 239 height 42
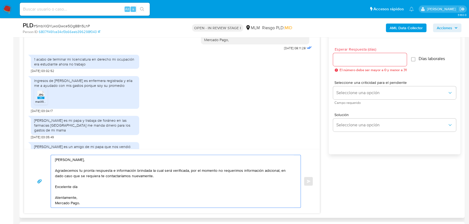
type textarea "[PERSON_NAME], Agradecemos tu pronta respuesta e información brindada la cual s…"
click at [355, 59] on input "Esperar Respuesta (días)" at bounding box center [370, 59] width 74 height 7
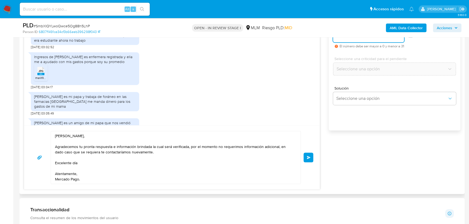
scroll to position [320, 0]
type input "0"
click at [309, 160] on button "Enviar" at bounding box center [309, 157] width 10 height 10
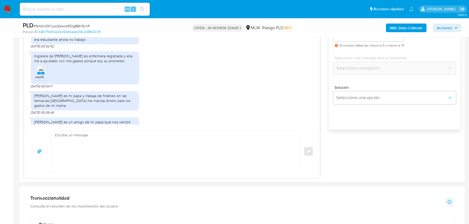
scroll to position [470, 0]
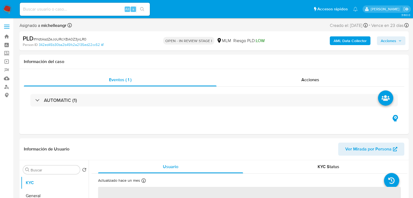
select select "10"
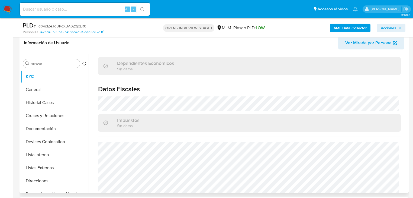
scroll to position [342, 0]
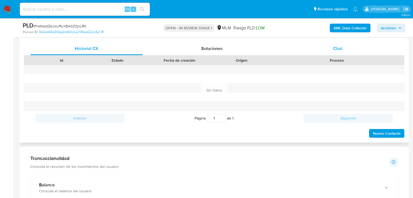
click at [344, 46] on div "Chat" at bounding box center [338, 48] width 112 height 13
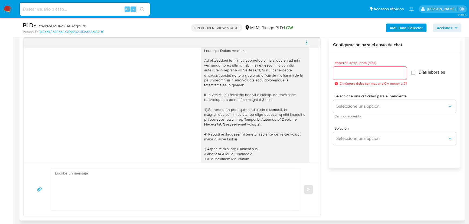
scroll to position [5, 0]
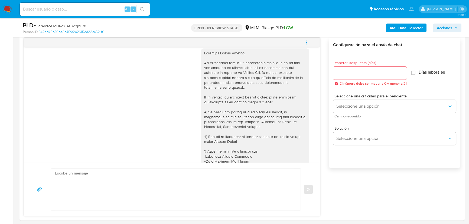
click at [66, 26] on span "# HdtAsdZeJoURcXBA0Z3jxLR0" at bounding box center [60, 25] width 53 height 5
copy span "HdtAsdZeJoURcXBA0Z3jxLR0"
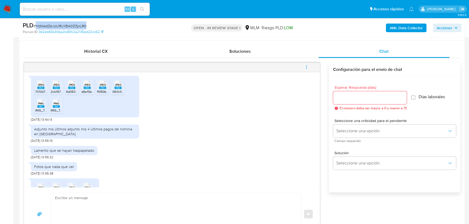
scroll to position [212, 0]
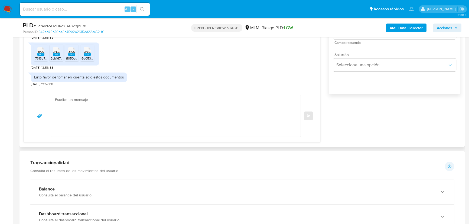
click at [77, 106] on textarea at bounding box center [174, 116] width 239 height 42
paste textarea "Estimada Susana, Agradecemos tu pronta respuesta e información brindada la cual…"
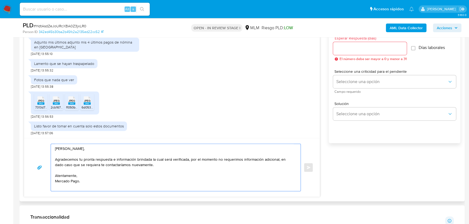
scroll to position [306, 0]
drag, startPoint x: 90, startPoint y: 150, endPoint x: 45, endPoint y: 149, distance: 45.0
click at [45, 149] on div "Estimada Susana, Agradecemos tu pronta respuesta e información brindada la cual…" at bounding box center [172, 168] width 283 height 48
drag, startPoint x: 119, startPoint y: 160, endPoint x: 135, endPoint y: 160, distance: 15.7
click at [135, 160] on textarea "Hola Yardik, Agradecemos tu pronta respuesta e información brindada la cual ser…" at bounding box center [174, 167] width 239 height 47
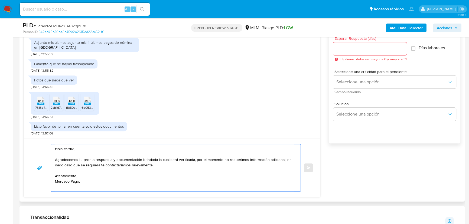
drag, startPoint x: 159, startPoint y: 160, endPoint x: 194, endPoint y: 159, distance: 35.5
click at [194, 159] on textarea "Hola Yardik, Agradecemos tu pronta respuesta y documentación brindada la cual s…" at bounding box center [174, 167] width 239 height 47
click at [185, 172] on textarea "Hola Yardik, Agradecemos tu pronta respuesta y documentación brindada la cual s…" at bounding box center [174, 167] width 239 height 47
click at [117, 186] on textarea "Hola Yardik, Agradecemos tu pronta respuesta y documentación brindada la cual s…" at bounding box center [174, 167] width 239 height 47
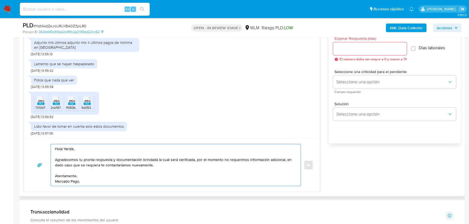
click at [71, 148] on textarea "Hola Yardik, Agradecemos tu pronta respuesta y documentación brindada la cual s…" at bounding box center [174, 165] width 239 height 42
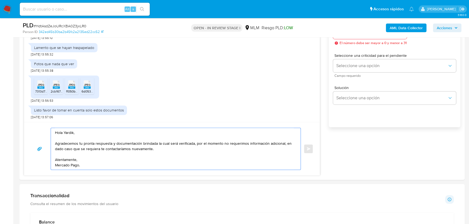
scroll to position [331, 0]
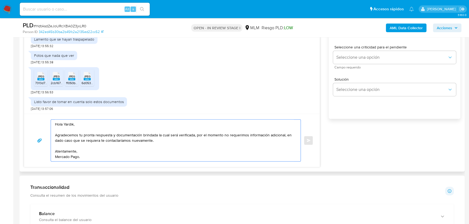
click at [179, 141] on textarea "Hola Yardik, Agradecemos tu pronta respuesta y documentación brindada la cual s…" at bounding box center [174, 141] width 239 height 42
drag, startPoint x: 157, startPoint y: 135, endPoint x: 194, endPoint y: 135, distance: 36.8
click at [194, 135] on textarea "Hola Yardik, Agradecemos tu pronta respuesta y documentación brindada la cual s…" at bounding box center [174, 141] width 239 height 42
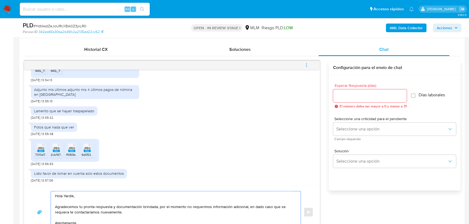
scroll to position [257, 0]
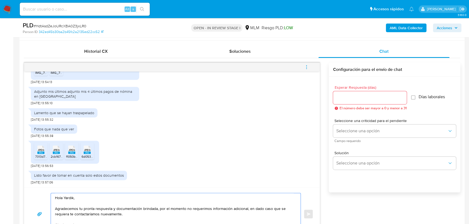
type textarea "Hola Yardik, Agradecemos tu pronta respuesta y documentación brindada, por el m…"
click at [351, 97] on input "Esperar Respuesta (días)" at bounding box center [370, 97] width 74 height 7
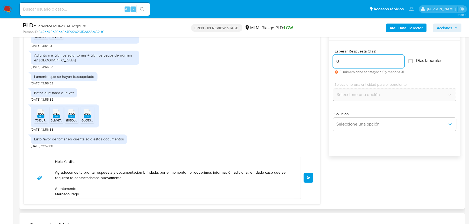
scroll to position [306, 0]
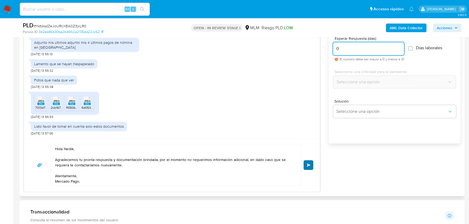
type input "0"
click at [308, 166] on span "Enviar" at bounding box center [309, 165] width 4 height 3
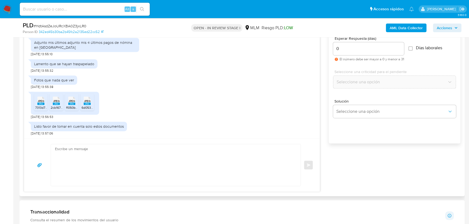
scroll to position [267, 0]
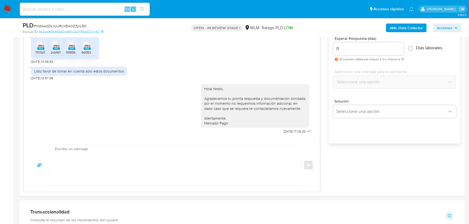
click at [71, 25] on span "# HdtAsdZeJoURcXBA0Z3jxLR0" at bounding box center [60, 25] width 53 height 5
copy span "HdtAsdZeJoURcXBA0Z3jxLR0"
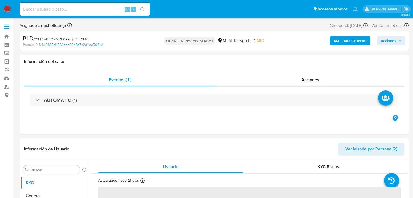
select select "10"
click at [69, 171] on input "Buscar" at bounding box center [54, 169] width 47 height 5
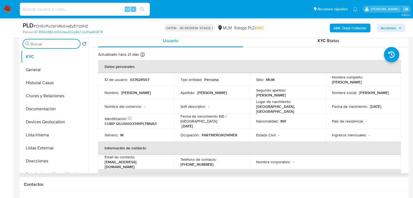
scroll to position [130, 0]
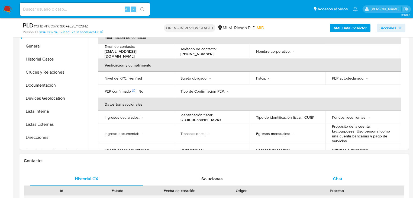
click at [339, 177] on span "Chat" at bounding box center [337, 178] width 9 height 6
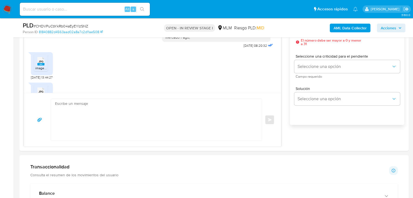
scroll to position [284, 0]
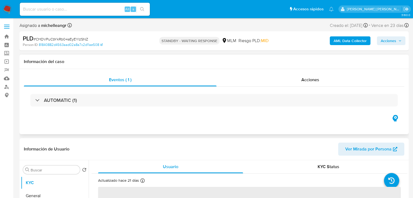
select select "10"
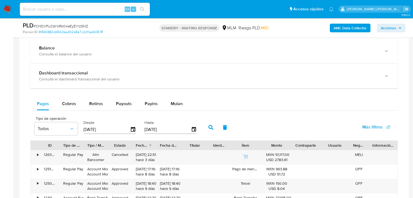
scroll to position [238, 0]
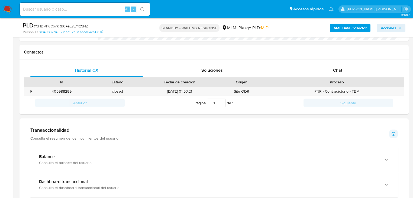
drag, startPoint x: 66, startPoint y: 159, endPoint x: 151, endPoint y: 115, distance: 95.6
click at [66, 159] on div "Balance Consulta el balance del usuario" at bounding box center [208, 159] width 339 height 11
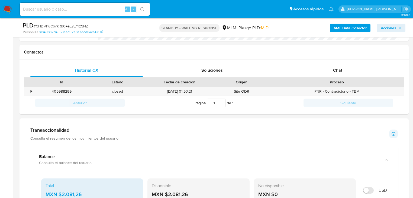
scroll to position [152, 0]
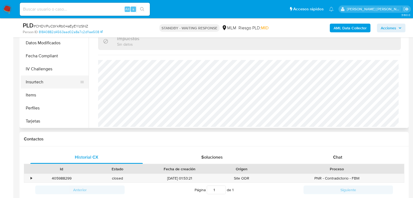
click at [48, 79] on button "Insurtech" at bounding box center [52, 81] width 63 height 13
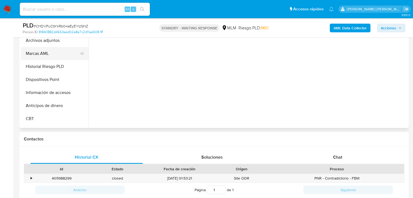
scroll to position [77, 0]
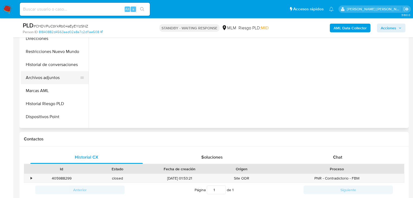
drag, startPoint x: 50, startPoint y: 78, endPoint x: 77, endPoint y: 80, distance: 26.3
click at [51, 78] on button "Archivos adjuntos" at bounding box center [52, 77] width 63 height 13
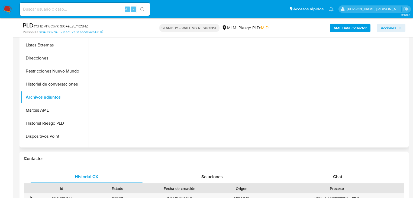
scroll to position [130, 0]
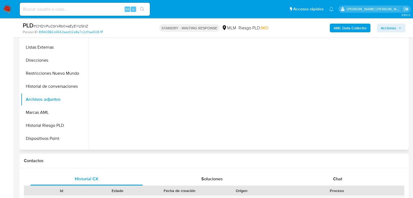
click at [390, 112] on div "No hay datos disponibles" at bounding box center [248, 80] width 319 height 139
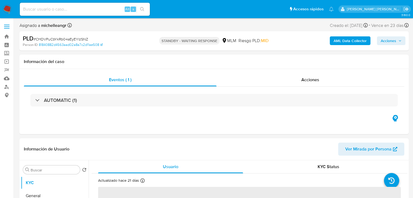
select select "10"
drag, startPoint x: 302, startPoint y: 79, endPoint x: 305, endPoint y: 79, distance: 2.7
click at [303, 79] on span "Acciones" at bounding box center [310, 79] width 18 height 6
select select "10"
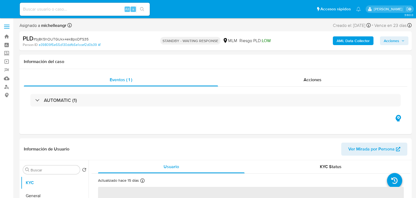
select select "10"
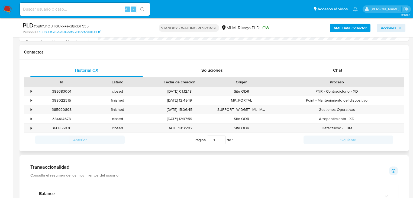
scroll to position [238, 0]
drag, startPoint x: 338, startPoint y: 67, endPoint x: 334, endPoint y: 66, distance: 4.3
click at [338, 66] on div "Chat" at bounding box center [338, 70] width 112 height 13
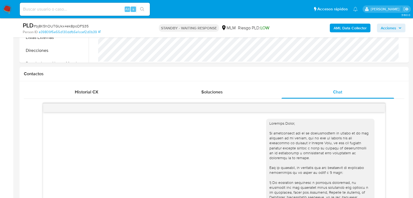
scroll to position [217, 0]
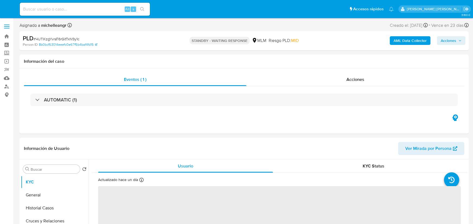
select select "10"
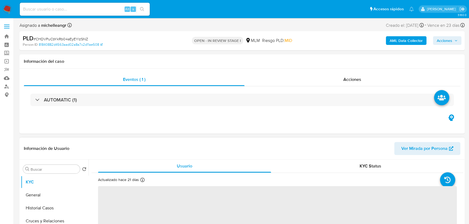
select select "10"
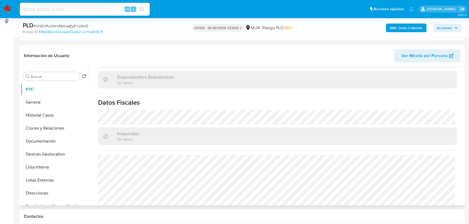
scroll to position [337, 0]
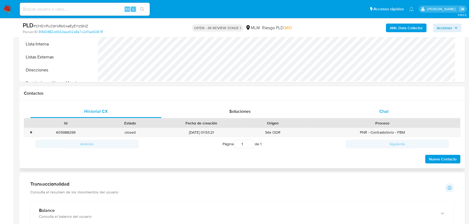
click at [385, 107] on div "Chat" at bounding box center [384, 111] width 131 height 13
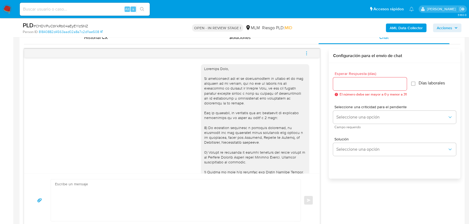
scroll to position [387, 0]
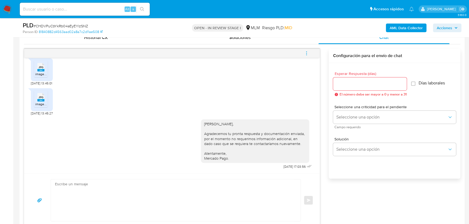
click at [309, 52] on icon "menu-action" at bounding box center [306, 53] width 5 height 5
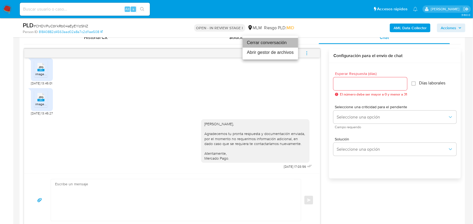
click at [277, 44] on li "Cerrar conversación" at bounding box center [270, 43] width 56 height 10
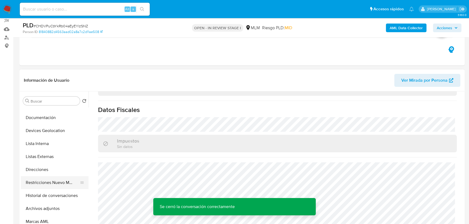
scroll to position [74, 0]
drag, startPoint x: 55, startPoint y: 183, endPoint x: 267, endPoint y: 183, distance: 212.1
click at [55, 183] on button "Archivos adjuntos" at bounding box center [55, 183] width 68 height 13
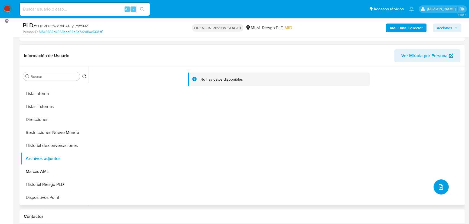
click at [442, 187] on icon "upload-file" at bounding box center [441, 187] width 7 height 7
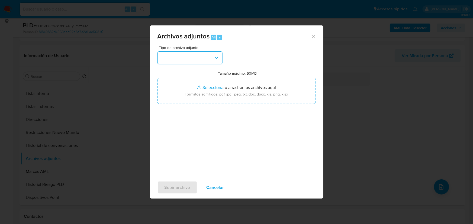
click at [172, 59] on button "button" at bounding box center [189, 57] width 65 height 13
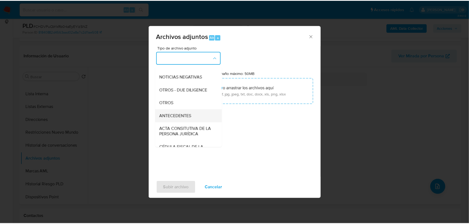
scroll to position [64, 0]
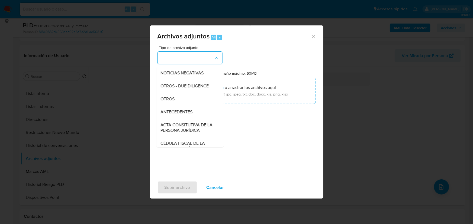
drag, startPoint x: 175, startPoint y: 106, endPoint x: 198, endPoint y: 144, distance: 44.2
click at [175, 106] on div "OTROS" at bounding box center [188, 99] width 55 height 13
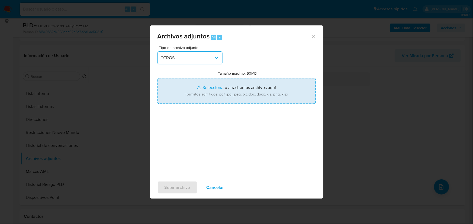
type input "C:\fakepath\637624507_IVAN [PERSON_NAME] JIMENEZ_AGO25.xlsx"
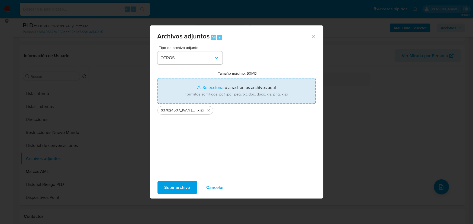
type input "C:\fakepath\637624507_IVAN [PERSON_NAME] JIMENEZ_AGO25.pdf"
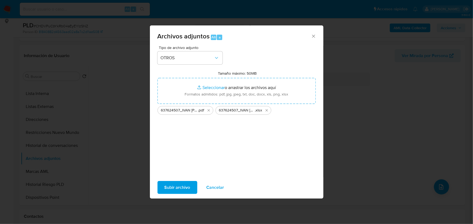
click at [177, 187] on span "Subir archivo" at bounding box center [177, 188] width 26 height 12
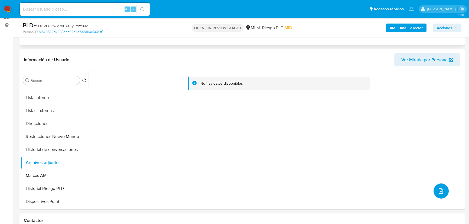
scroll to position [0, 0]
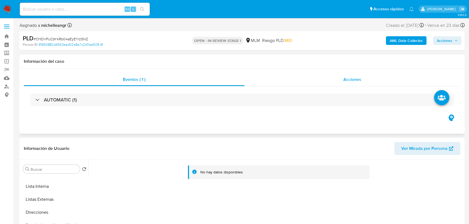
click at [355, 74] on div "Acciones" at bounding box center [353, 79] width 216 height 13
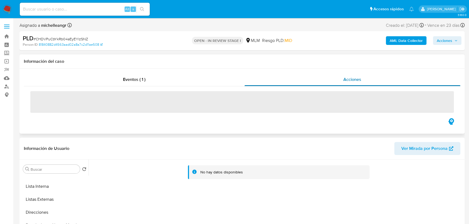
click at [356, 80] on span "Acciones" at bounding box center [353, 79] width 18 height 6
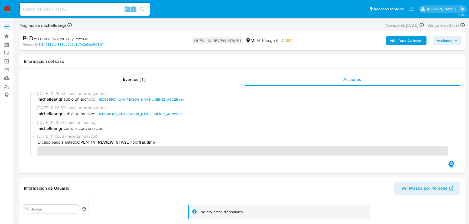
click at [443, 40] on span "Acciones" at bounding box center [444, 40] width 15 height 9
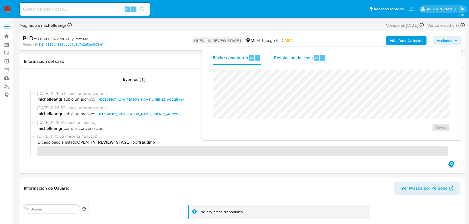
click at [289, 60] on span "Resolución del caso" at bounding box center [293, 58] width 39 height 6
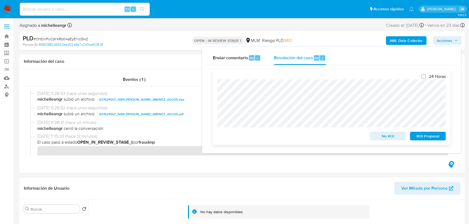
click at [389, 138] on span "No ROI" at bounding box center [388, 136] width 28 height 8
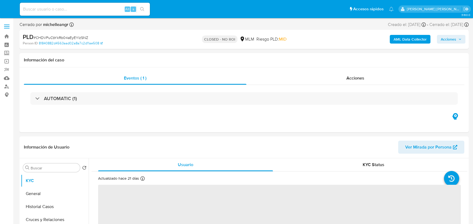
select select "10"
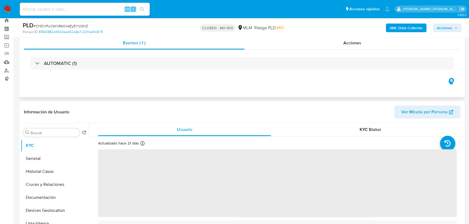
scroll to position [24, 0]
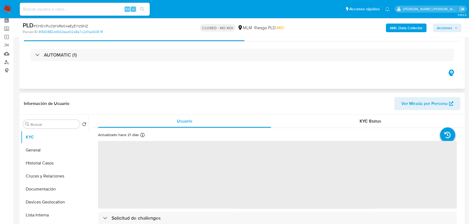
select select "10"
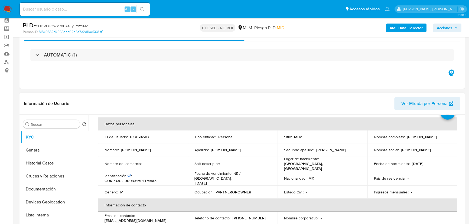
scroll to position [49, 0]
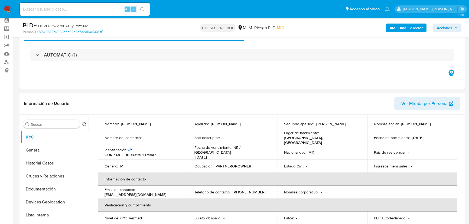
click at [9, 8] on img at bounding box center [7, 9] width 9 height 9
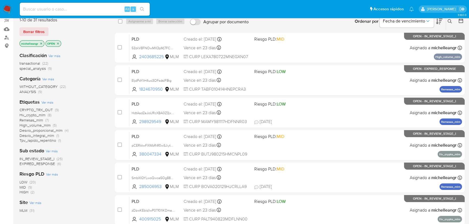
scroll to position [74, 0]
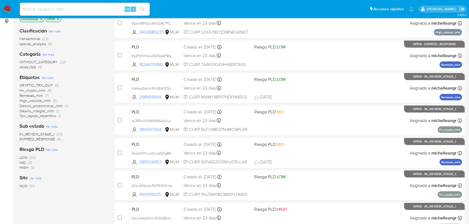
click at [49, 135] on span "IN_REVIEW_STAGE_I" at bounding box center [37, 134] width 35 height 5
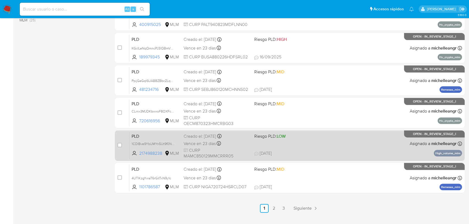
scroll to position [222, 0]
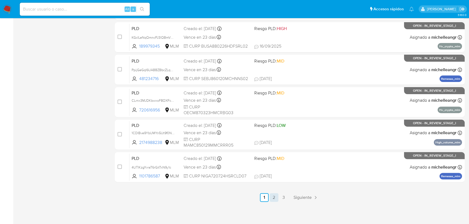
click at [270, 197] on link "2" at bounding box center [274, 197] width 9 height 9
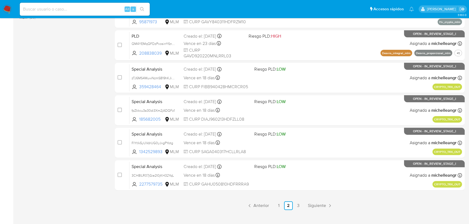
scroll to position [222, 0]
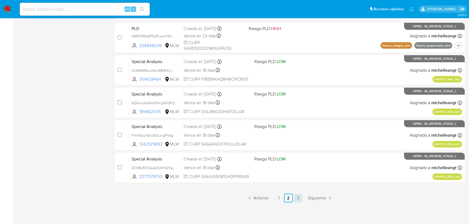
click at [300, 195] on link "3" at bounding box center [298, 198] width 9 height 9
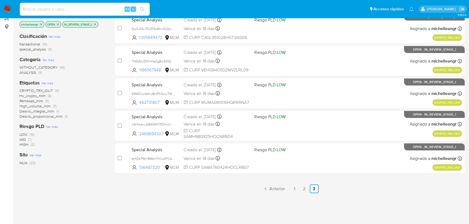
scroll to position [98, 0]
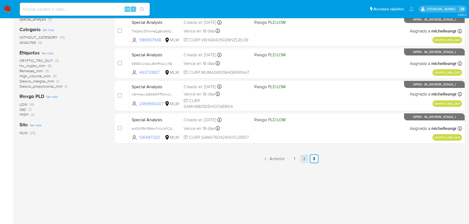
click at [301, 161] on link "2" at bounding box center [304, 159] width 9 height 9
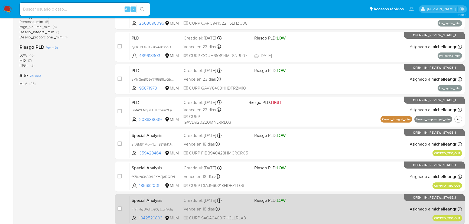
scroll to position [123, 0]
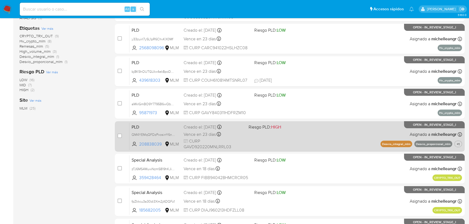
click at [148, 126] on span "PLD" at bounding box center [156, 126] width 48 height 7
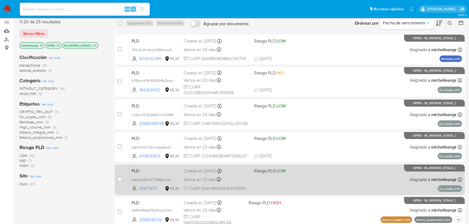
scroll to position [24, 0]
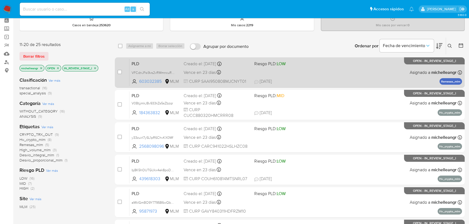
click at [151, 65] on span "PLD" at bounding box center [156, 63] width 48 height 7
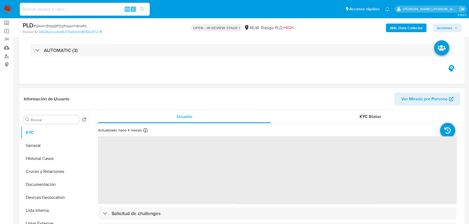
scroll to position [74, 0]
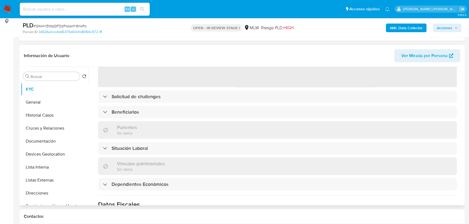
select select "10"
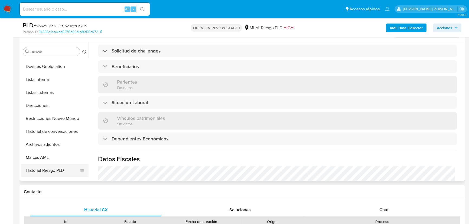
scroll to position [98, 0]
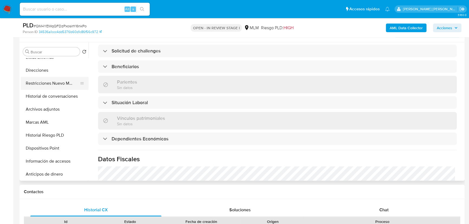
click at [63, 85] on button "Restricciones Nuevo Mundo" at bounding box center [52, 83] width 63 height 13
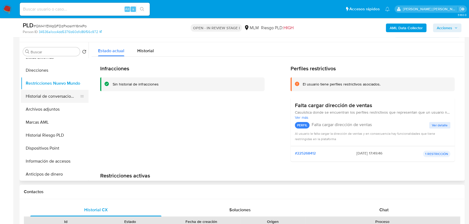
click at [62, 96] on button "Historial de conversaciones" at bounding box center [52, 96] width 63 height 13
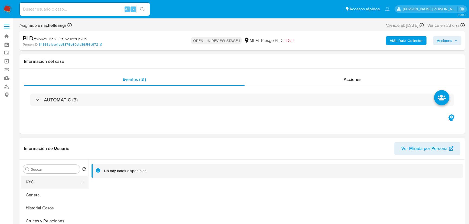
click at [52, 184] on button "KYC" at bounding box center [52, 182] width 63 height 13
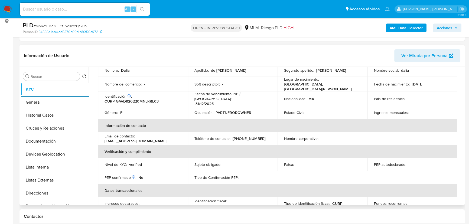
scroll to position [98, 0]
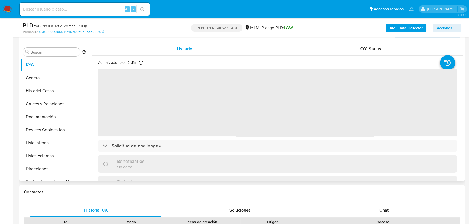
scroll to position [98, 0]
select select "10"
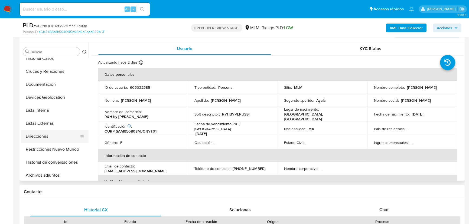
scroll to position [49, 0]
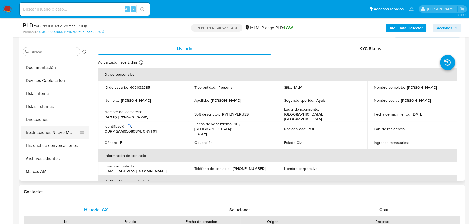
click at [56, 135] on button "Restricciones Nuevo Mundo" at bounding box center [52, 132] width 63 height 13
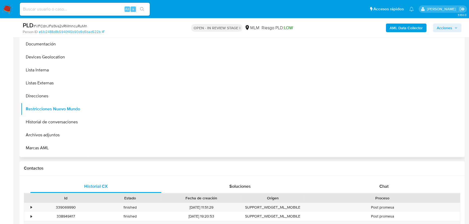
scroll to position [123, 0]
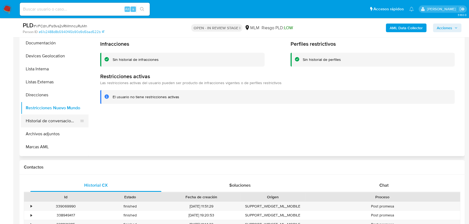
click at [68, 123] on button "Historial de conversaciones" at bounding box center [52, 121] width 63 height 13
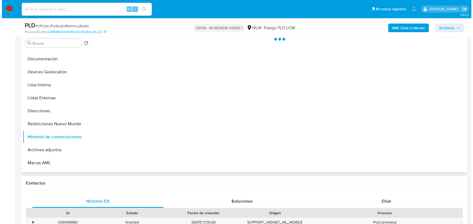
scroll to position [98, 0]
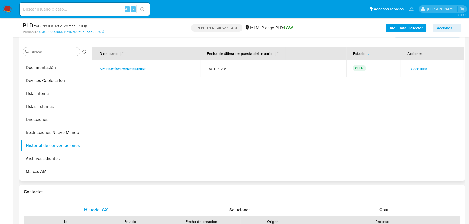
click at [417, 68] on span "Consultar" at bounding box center [419, 69] width 17 height 8
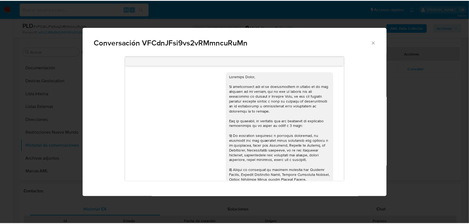
scroll to position [312, 0]
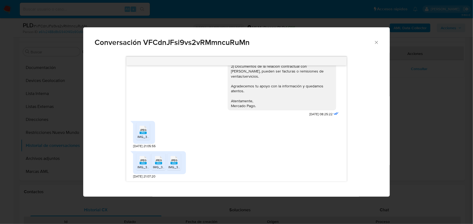
click at [379, 44] on icon "Cerrar" at bounding box center [376, 42] width 5 height 5
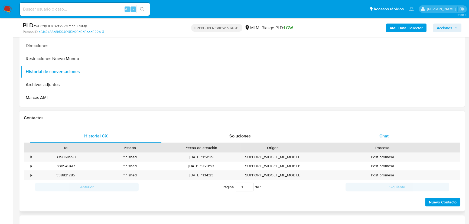
click at [381, 134] on span "Chat" at bounding box center [384, 136] width 9 height 6
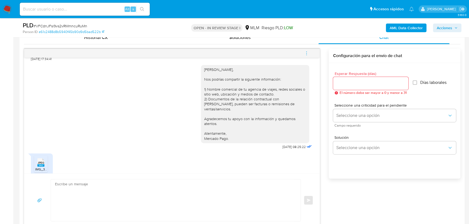
scroll to position [281, 0]
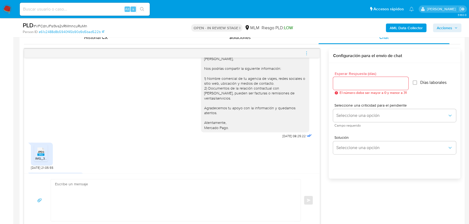
click at [42, 150] on span "JPEG" at bounding box center [41, 152] width 7 height 4
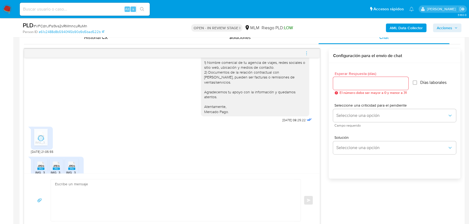
scroll to position [305, 0]
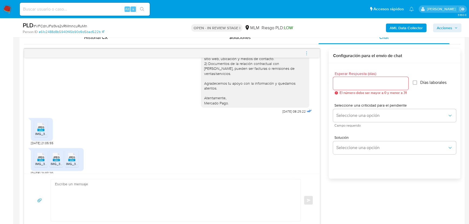
drag, startPoint x: 40, startPoint y: 155, endPoint x: 51, endPoint y: 155, distance: 11.4
click at [40, 159] on rect at bounding box center [40, 160] width 7 height 2
drag, startPoint x: 54, startPoint y: 157, endPoint x: 68, endPoint y: 156, distance: 13.6
click at [54, 156] on icon "JPEG" at bounding box center [56, 157] width 7 height 9
click at [72, 159] on rect at bounding box center [71, 160] width 7 height 2
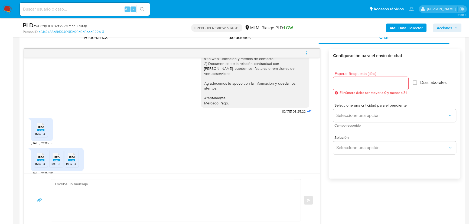
click at [24, 74] on div "[DATE] 16:47:25 PDF PDF [PERSON_NAME].pdf [DATE] 17:32:27 [PERSON_NAME] [PERSON…" at bounding box center [172, 116] width 296 height 116
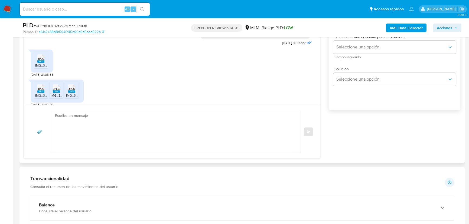
scroll to position [345, 0]
